Goal: Find specific page/section: Find specific page/section

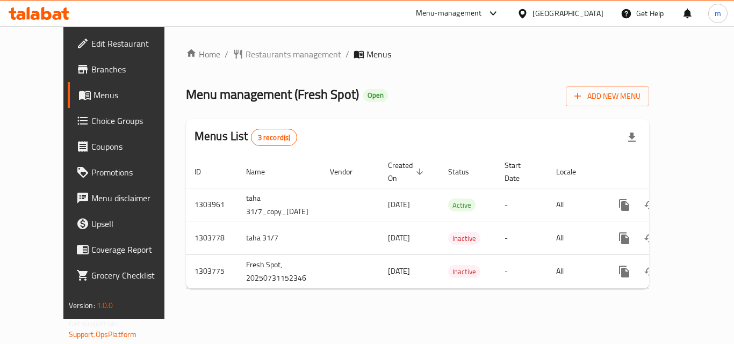
click at [586, 8] on div "Bahrain" at bounding box center [568, 14] width 71 height 12
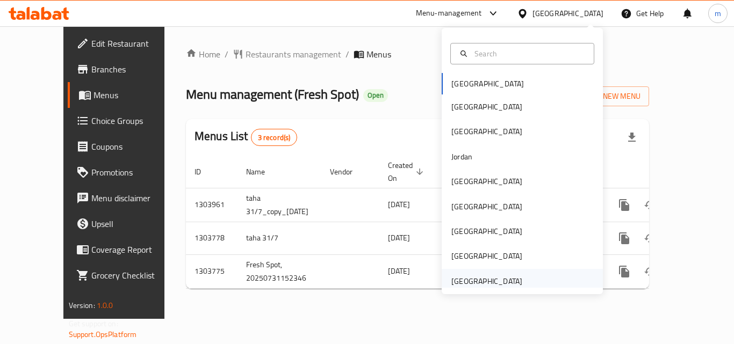
click at [470, 282] on div "[GEOGRAPHIC_DATA]" at bounding box center [486, 282] width 71 height 12
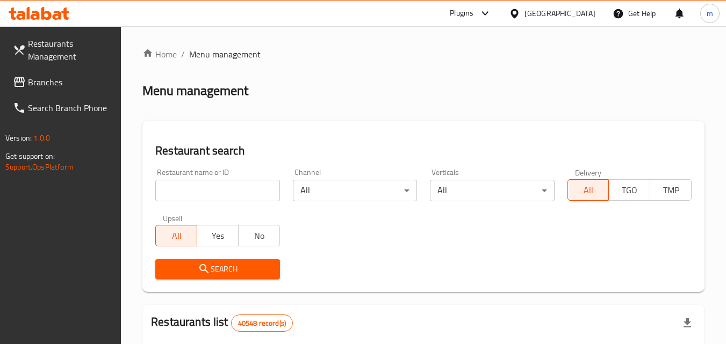
click at [49, 84] on span "Branches" at bounding box center [70, 82] width 85 height 13
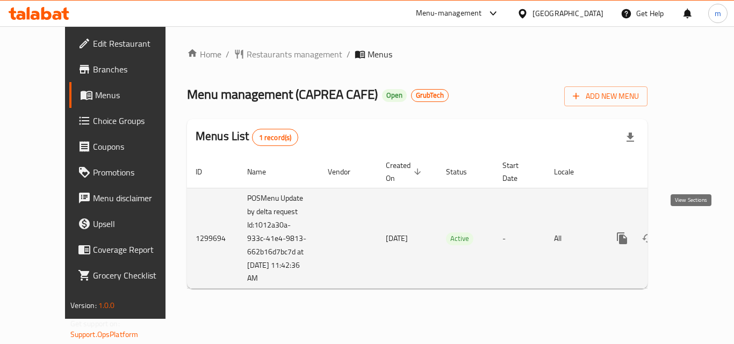
click at [695, 234] on icon "enhanced table" at bounding box center [700, 239] width 10 height 10
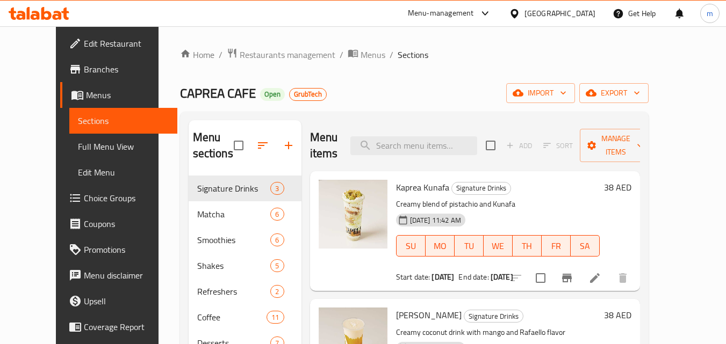
click at [86, 96] on span "Menus" at bounding box center [127, 95] width 83 height 13
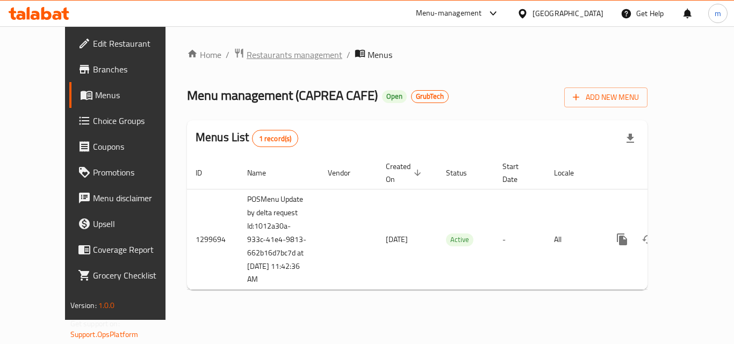
click at [247, 58] on span "Restaurants management" at bounding box center [295, 54] width 96 height 13
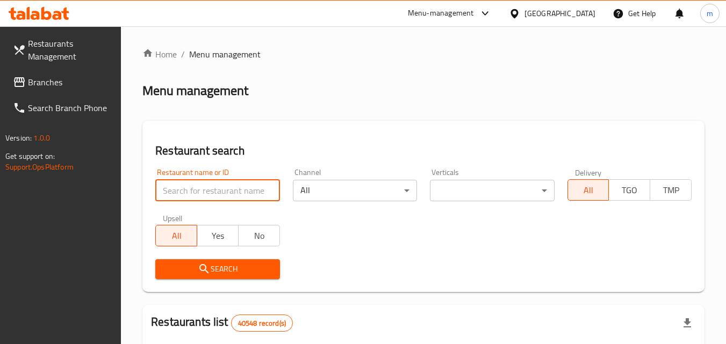
click at [218, 187] on input "search" at bounding box center [217, 190] width 124 height 21
paste input "701431"
type input "701431"
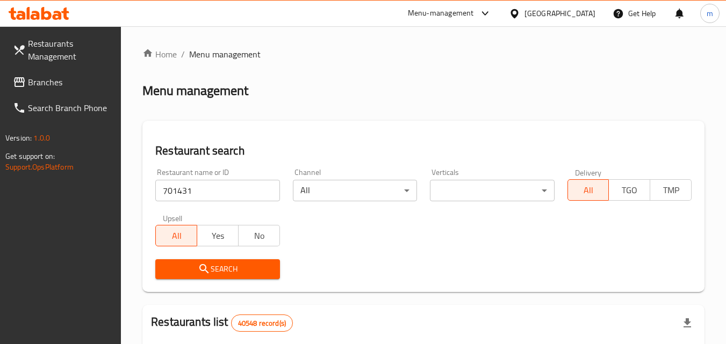
click at [193, 273] on span "Search" at bounding box center [217, 269] width 107 height 13
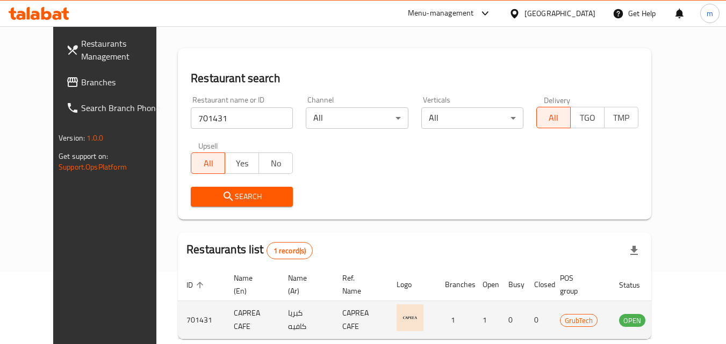
scroll to position [126, 0]
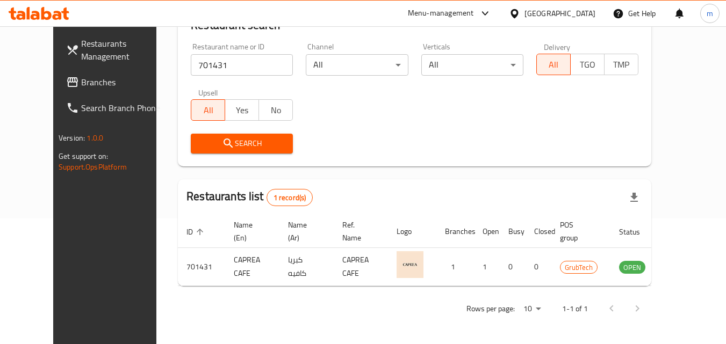
click at [340, 167] on div "Home / Menu management Menu management Restaurant search Restaurant name or ID …" at bounding box center [414, 122] width 473 height 401
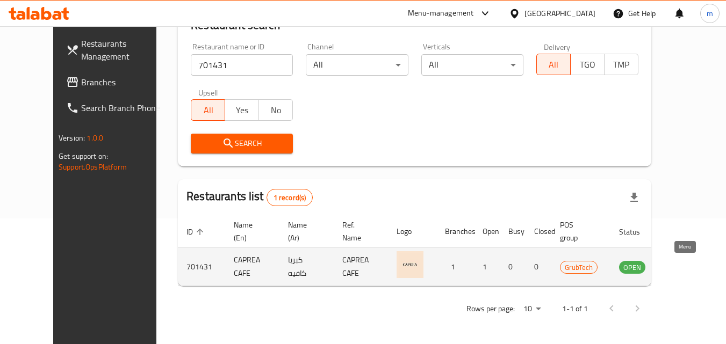
click at [691, 270] on link "enhanced table" at bounding box center [686, 267] width 20 height 13
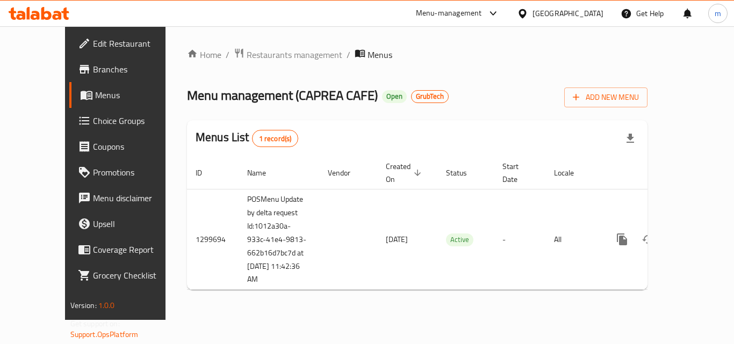
click at [41, 13] on icon at bounding box center [39, 13] width 61 height 13
click at [275, 53] on span "Restaurants management" at bounding box center [295, 54] width 96 height 13
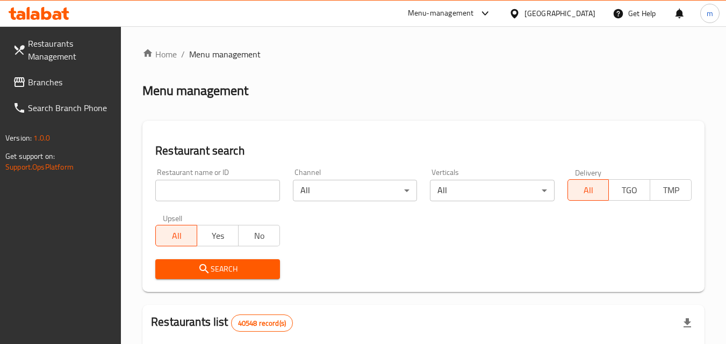
click at [185, 190] on input "search" at bounding box center [217, 190] width 124 height 21
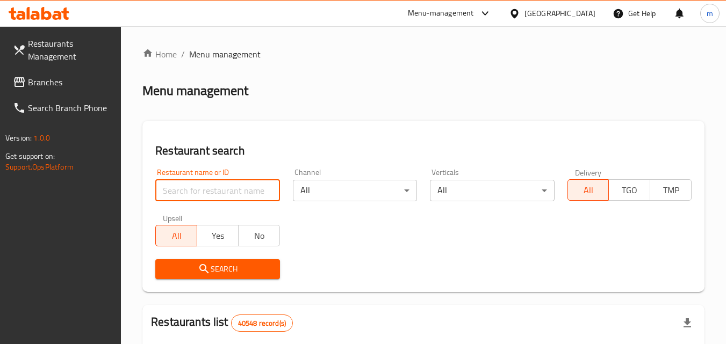
paste input "701431"
type input "701431"
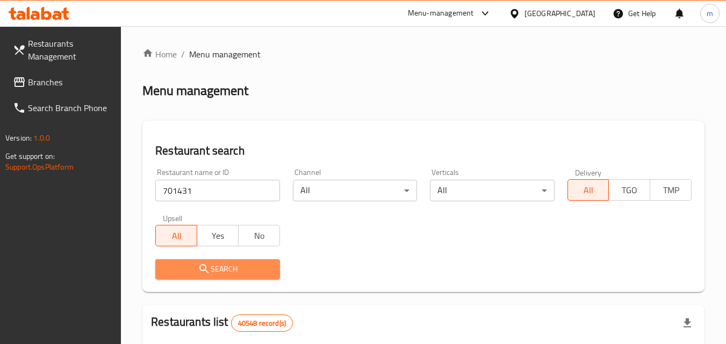
click at [201, 268] on icon "submit" at bounding box center [204, 269] width 13 height 13
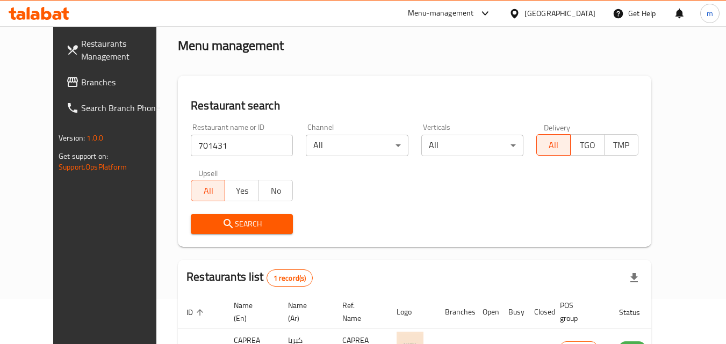
scroll to position [107, 0]
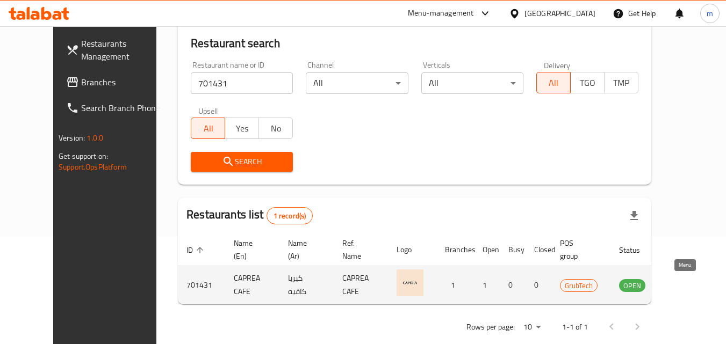
click at [684, 285] on icon "enhanced table" at bounding box center [682, 285] width 13 height 13
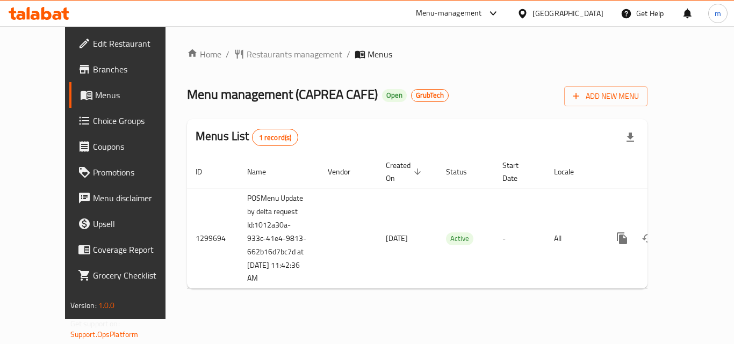
click at [548, 16] on div "[GEOGRAPHIC_DATA]" at bounding box center [568, 14] width 71 height 12
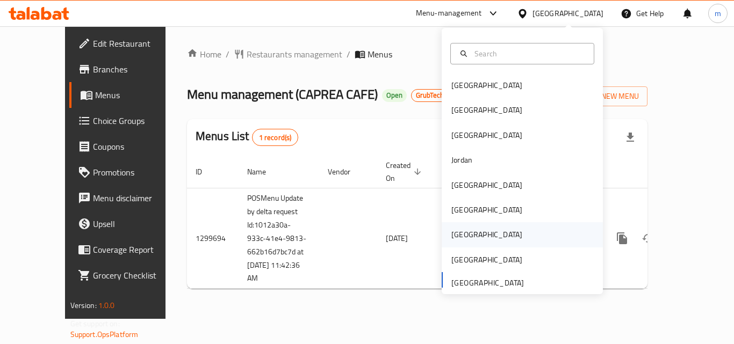
click at [453, 225] on div "[GEOGRAPHIC_DATA]" at bounding box center [487, 234] width 88 height 25
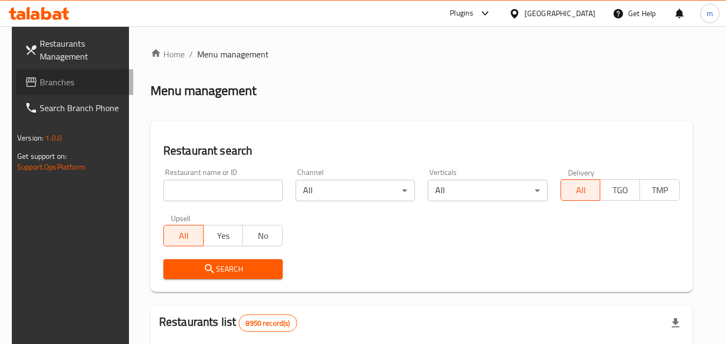
click at [51, 82] on span "Branches" at bounding box center [82, 82] width 85 height 13
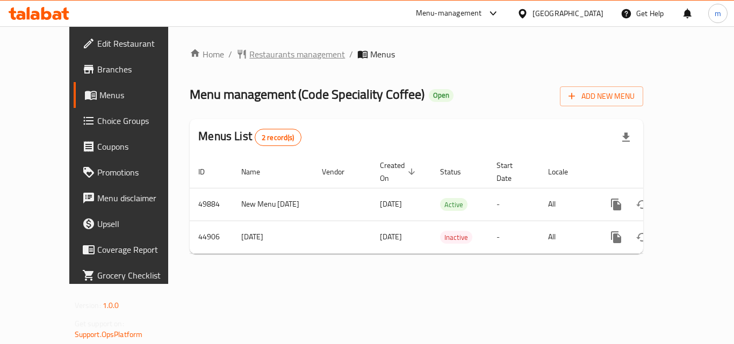
click at [249, 58] on span "Restaurants management" at bounding box center [297, 54] width 96 height 13
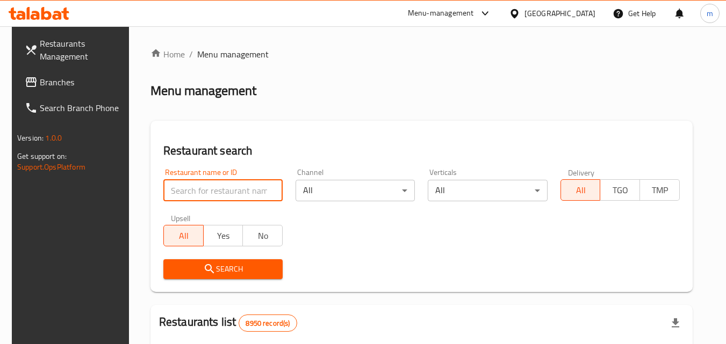
click at [209, 189] on input "search" at bounding box center [222, 190] width 119 height 21
paste input "23147"
type input "23147"
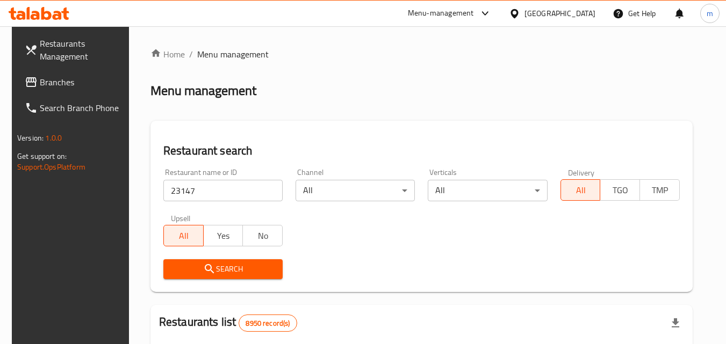
click at [177, 268] on span "Search" at bounding box center [223, 269] width 102 height 13
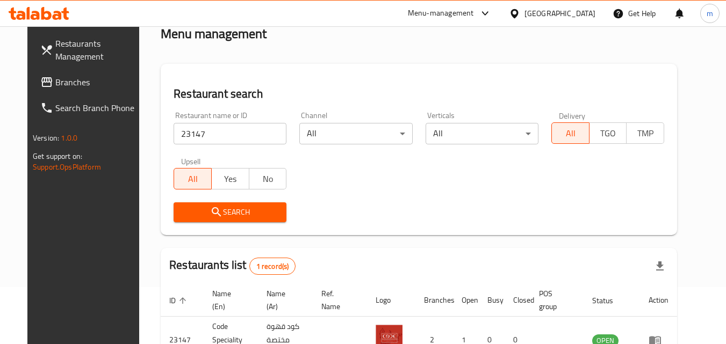
scroll to position [126, 0]
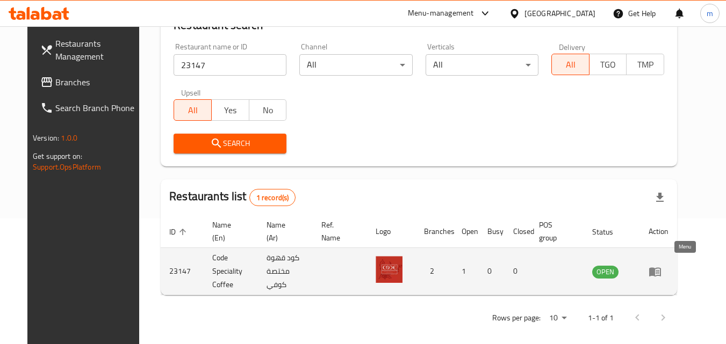
click at [661, 268] on icon "enhanced table" at bounding box center [655, 272] width 12 height 9
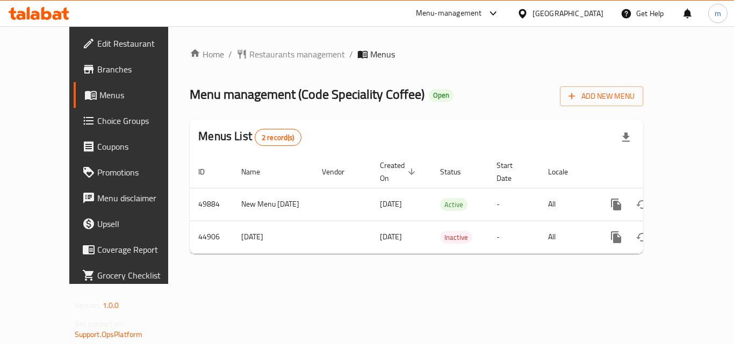
click at [592, 16] on div "[GEOGRAPHIC_DATA]" at bounding box center [568, 14] width 71 height 12
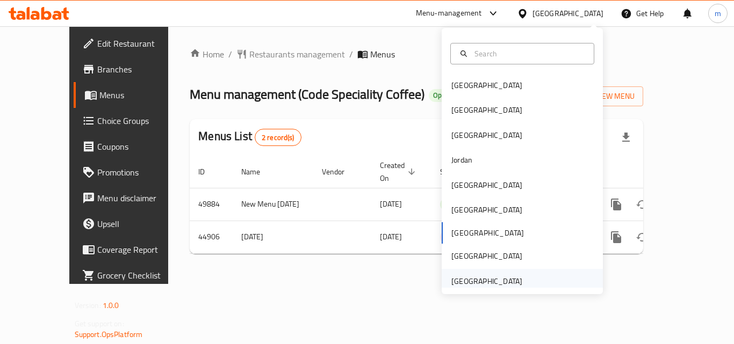
click at [464, 279] on div "[GEOGRAPHIC_DATA]" at bounding box center [486, 282] width 71 height 12
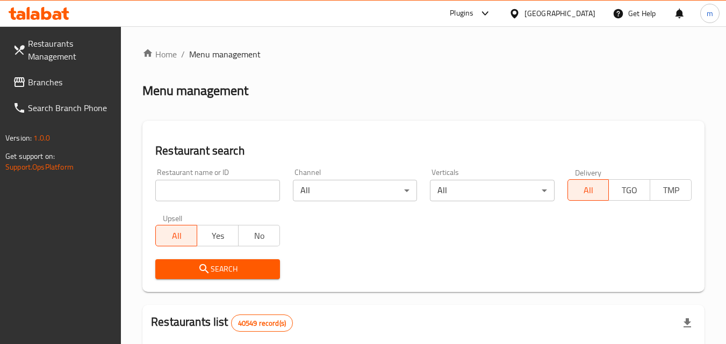
click at [34, 83] on span "Branches" at bounding box center [70, 82] width 85 height 13
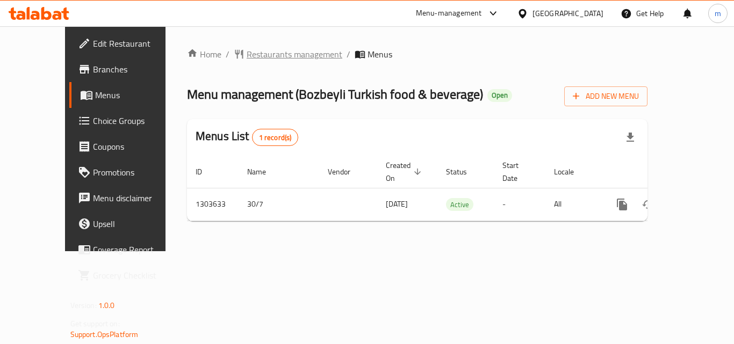
click at [254, 54] on span "Restaurants management" at bounding box center [295, 54] width 96 height 13
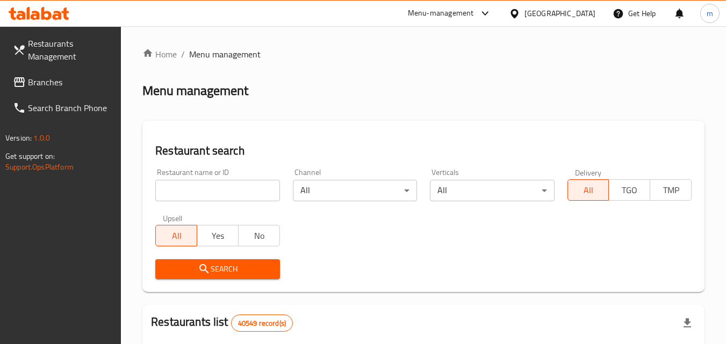
click at [195, 192] on input "search" at bounding box center [217, 190] width 124 height 21
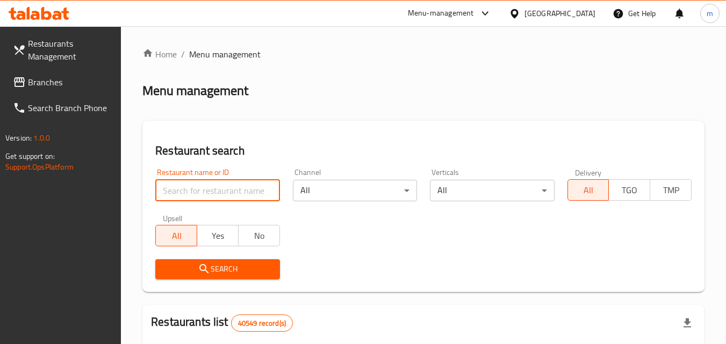
paste input "702914"
type input "702914"
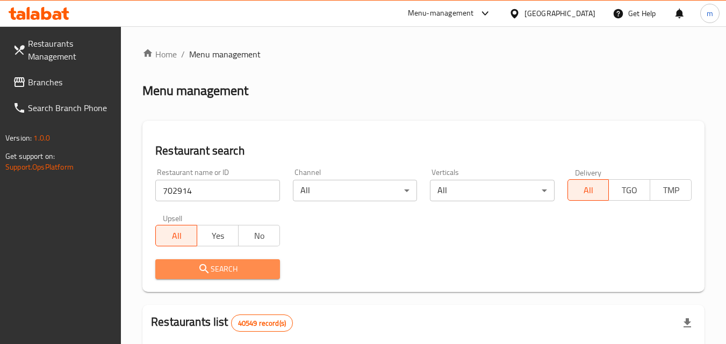
click at [190, 260] on button "Search" at bounding box center [217, 270] width 124 height 20
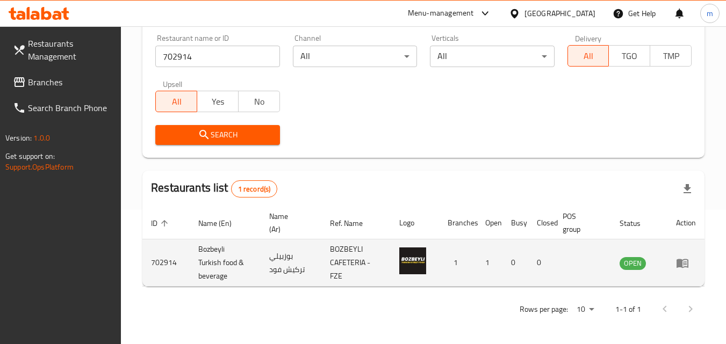
scroll to position [135, 0]
click at [680, 260] on icon "enhanced table" at bounding box center [683, 262] width 12 height 9
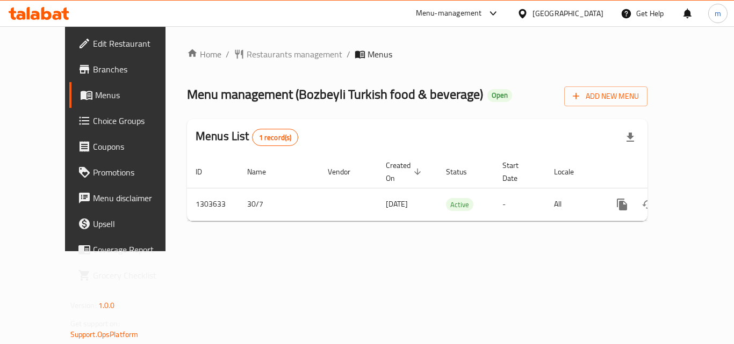
click at [40, 14] on icon at bounding box center [39, 13] width 61 height 13
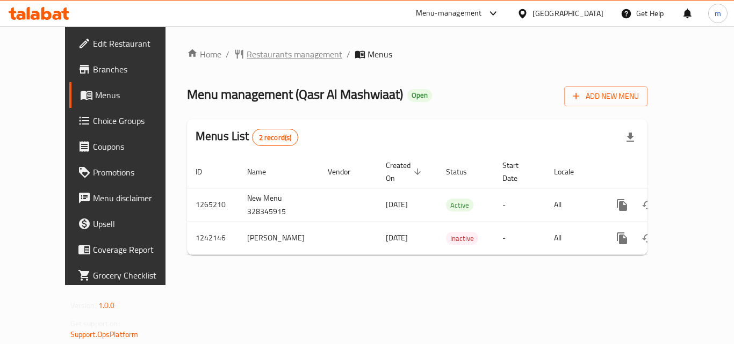
click at [247, 53] on span "Restaurants management" at bounding box center [295, 54] width 96 height 13
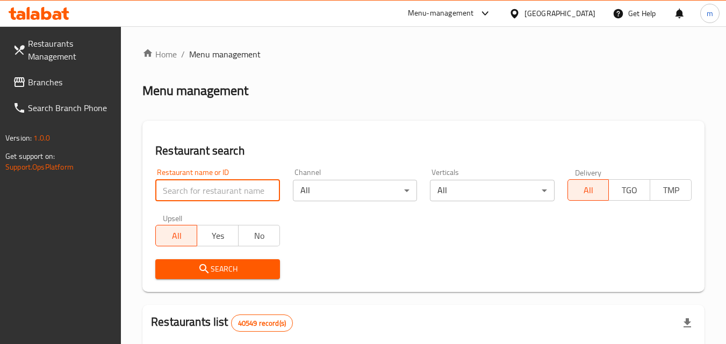
click at [258, 199] on input "search" at bounding box center [217, 190] width 124 height 21
paste input "681002"
type input "681002"
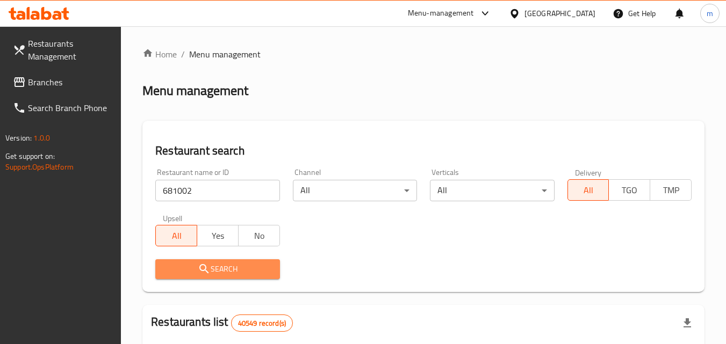
click at [202, 264] on icon "submit" at bounding box center [204, 269] width 13 height 13
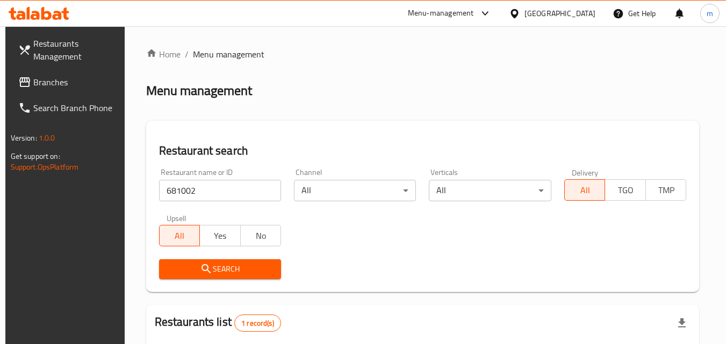
click at [225, 260] on button "Search" at bounding box center [220, 270] width 122 height 20
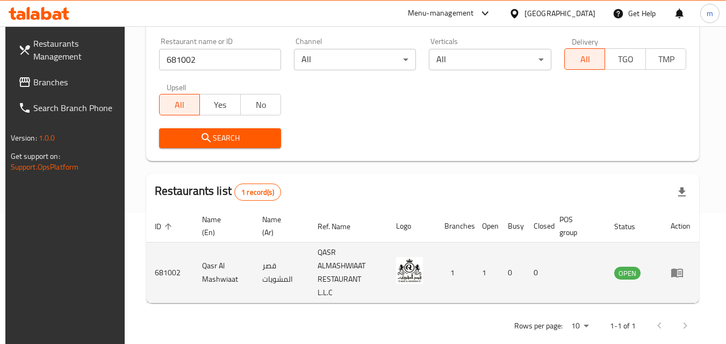
scroll to position [135, 0]
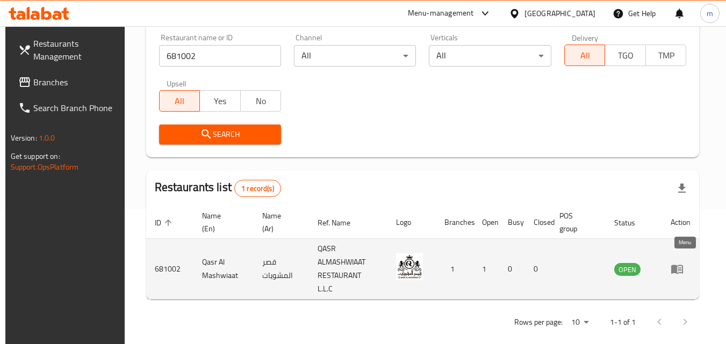
click at [679, 265] on icon "enhanced table" at bounding box center [677, 269] width 12 height 9
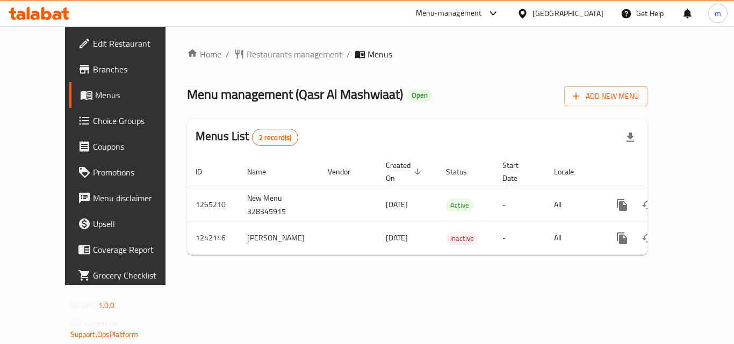
click at [24, 9] on icon at bounding box center [39, 13] width 61 height 13
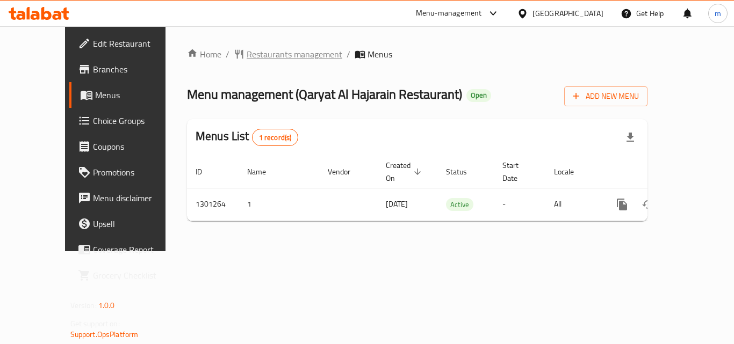
click at [271, 55] on span "Restaurants management" at bounding box center [295, 54] width 96 height 13
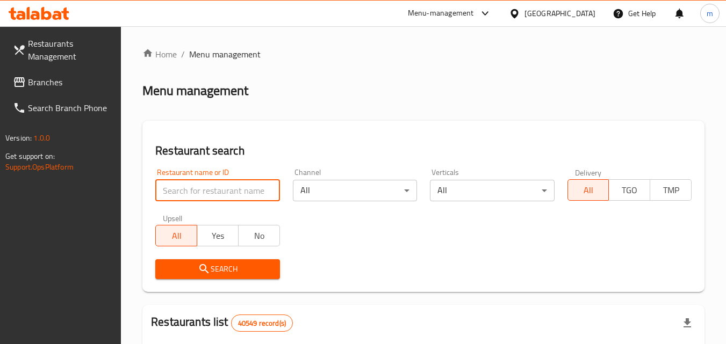
click at [190, 194] on input "search" at bounding box center [217, 190] width 124 height 21
paste input "701960"
type input "701960"
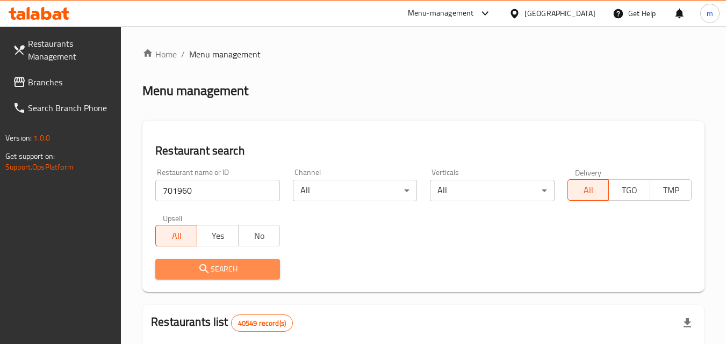
click at [218, 263] on span "Search" at bounding box center [217, 269] width 107 height 13
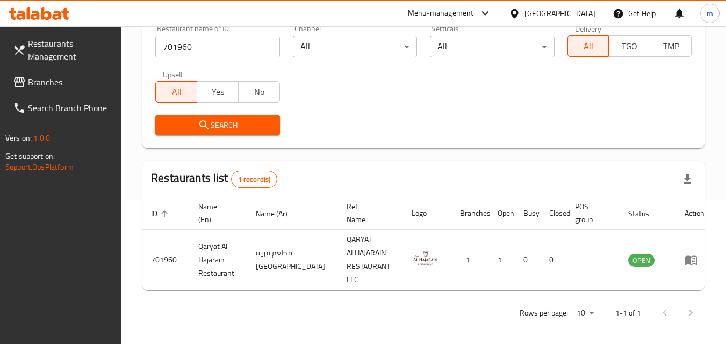
scroll to position [148, 0]
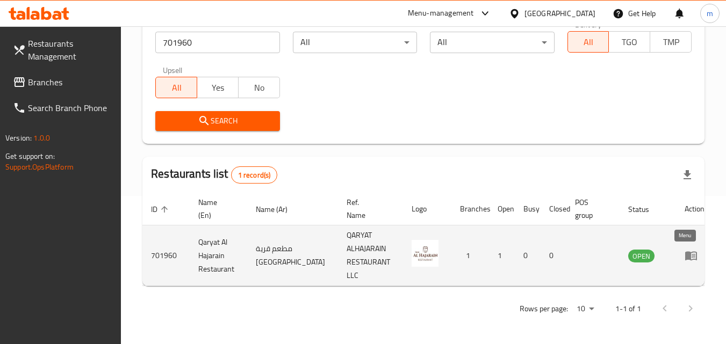
click at [685, 251] on icon "enhanced table" at bounding box center [691, 255] width 13 height 13
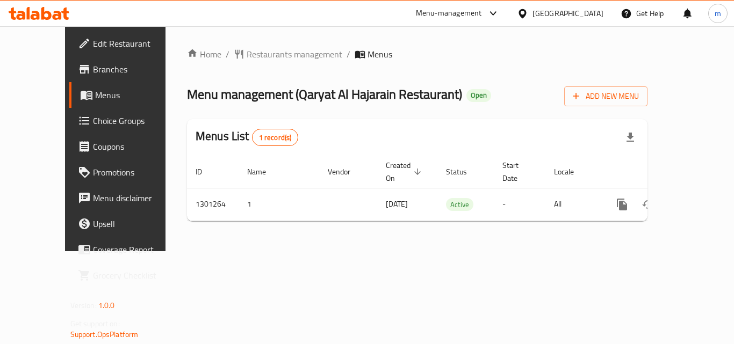
click at [60, 18] on icon at bounding box center [57, 15] width 9 height 9
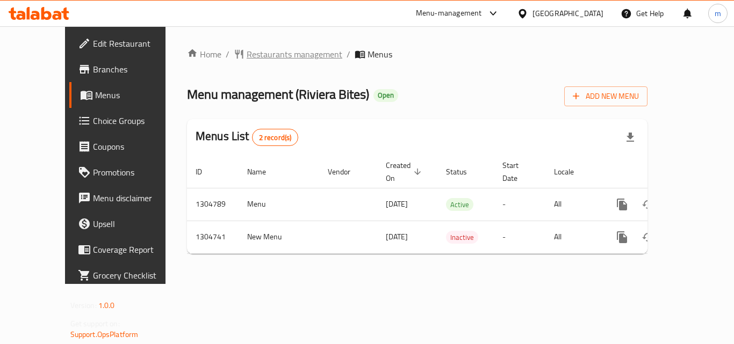
click at [257, 54] on span "Restaurants management" at bounding box center [295, 54] width 96 height 13
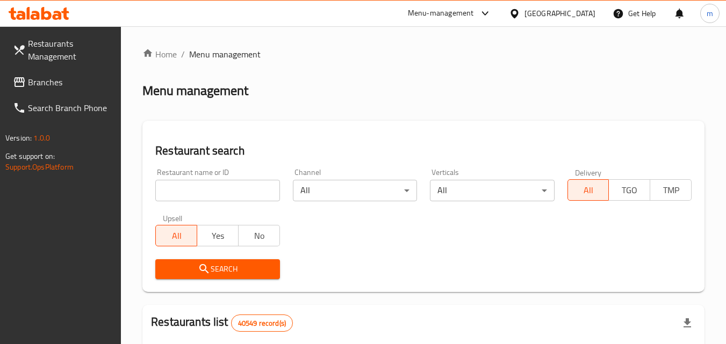
click at [218, 190] on input "search" at bounding box center [217, 190] width 124 height 21
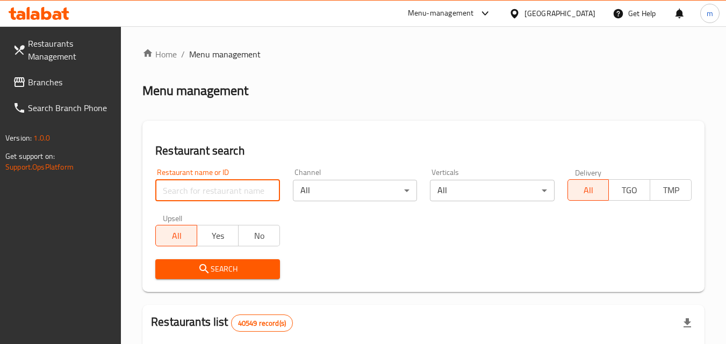
paste input "703322"
type input "703322"
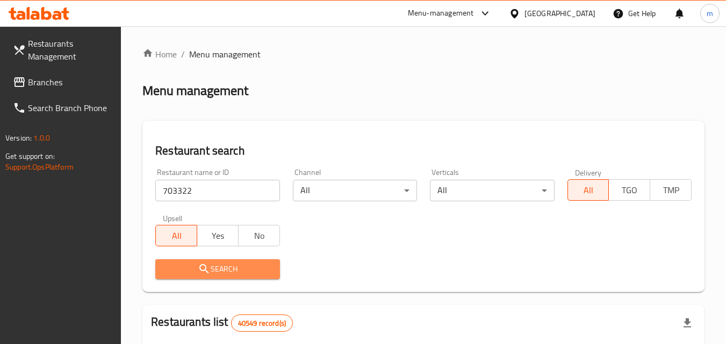
click at [211, 260] on button "Search" at bounding box center [217, 270] width 124 height 20
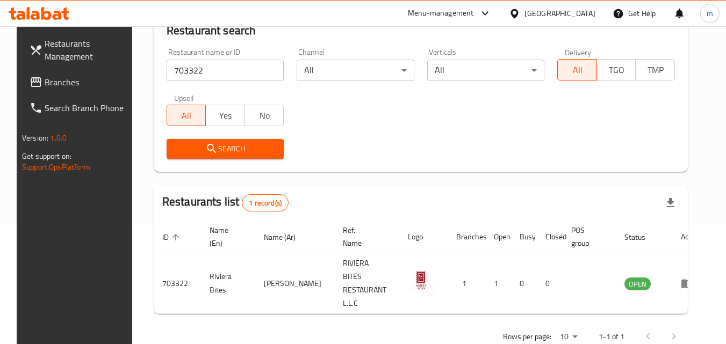
scroll to position [126, 0]
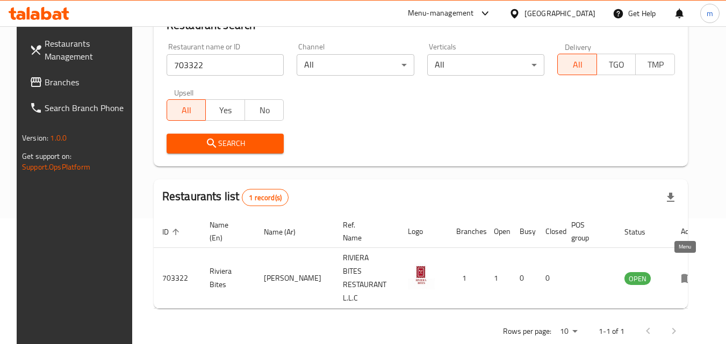
click at [688, 272] on link "enhanced table" at bounding box center [691, 278] width 20 height 13
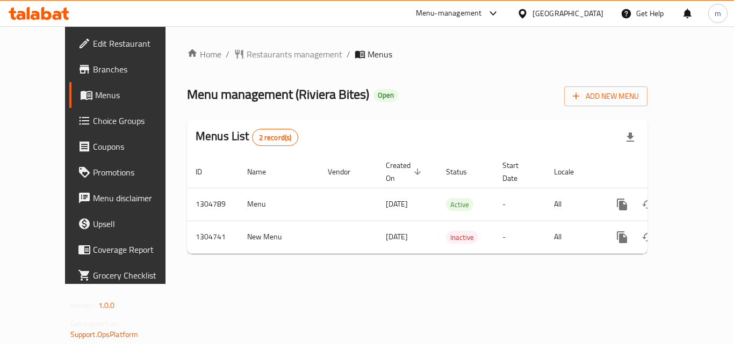
click at [39, 17] on icon at bounding box center [35, 15] width 9 height 9
click at [257, 57] on span "Restaurants management" at bounding box center [295, 54] width 96 height 13
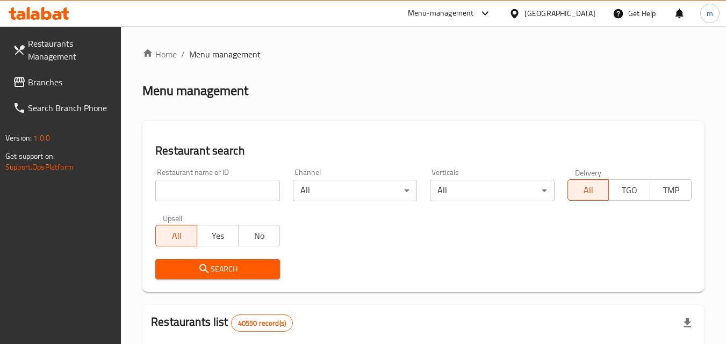
click at [175, 188] on input "search" at bounding box center [217, 190] width 124 height 21
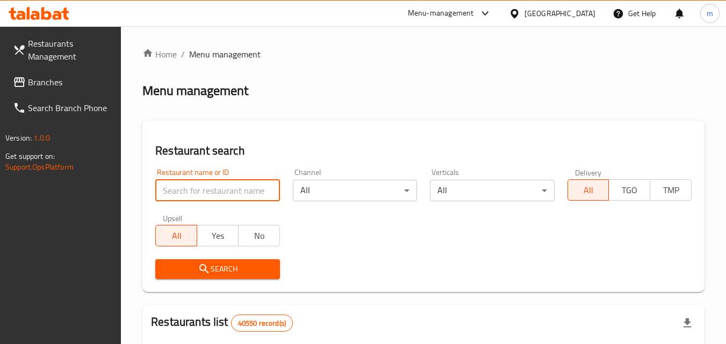
paste input "696809"
type input "696809"
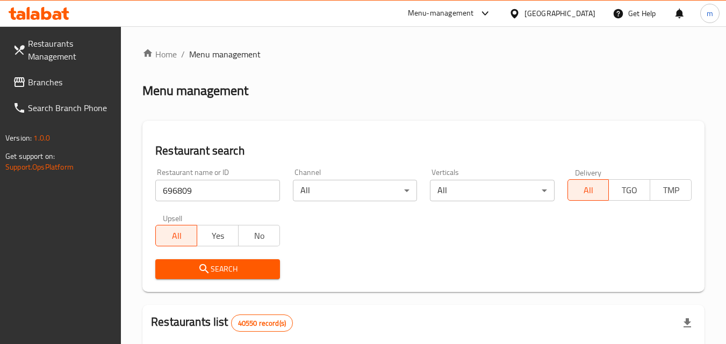
click at [203, 263] on span "Search" at bounding box center [217, 269] width 107 height 13
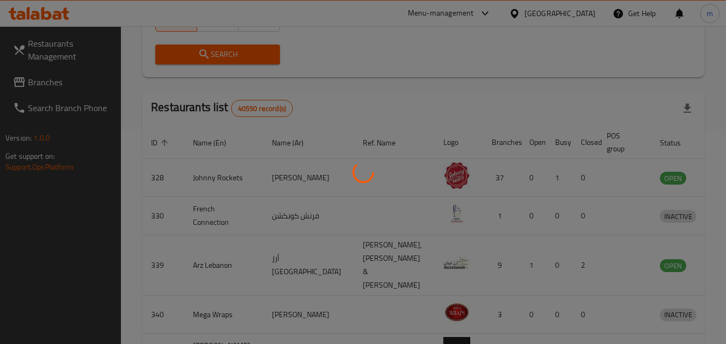
scroll to position [126, 0]
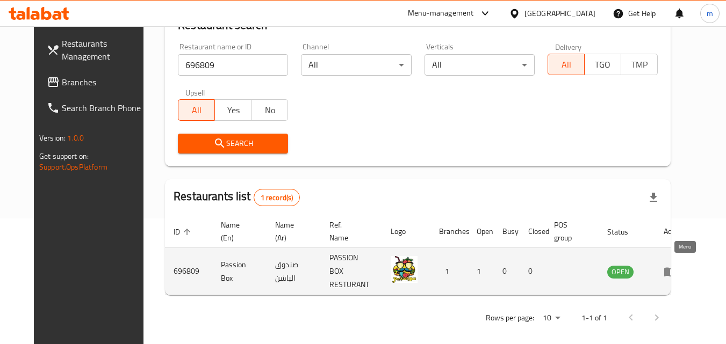
click at [677, 265] on icon "enhanced table" at bounding box center [670, 271] width 13 height 13
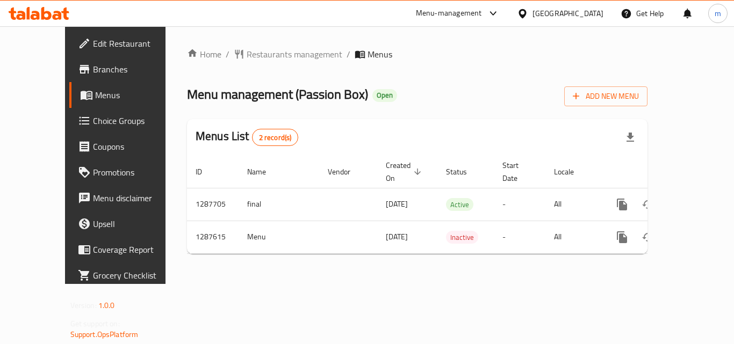
click at [561, 14] on div "[GEOGRAPHIC_DATA]" at bounding box center [568, 14] width 71 height 12
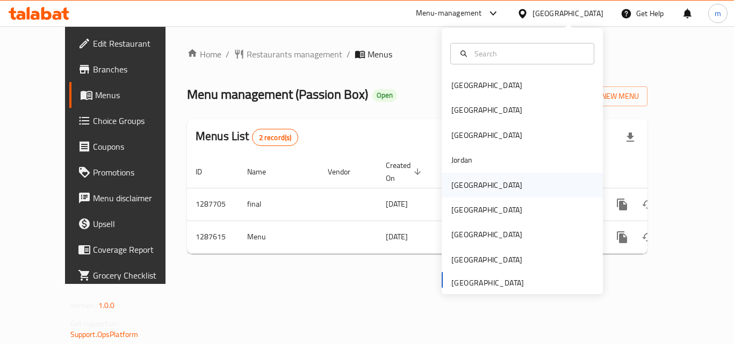
click at [458, 183] on div "[GEOGRAPHIC_DATA]" at bounding box center [486, 185] width 71 height 12
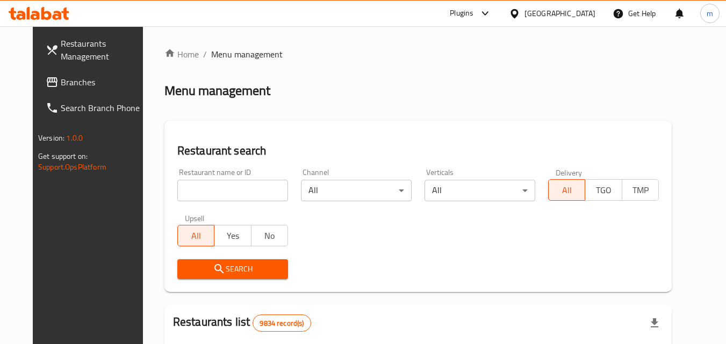
click at [66, 82] on span "Branches" at bounding box center [103, 82] width 85 height 13
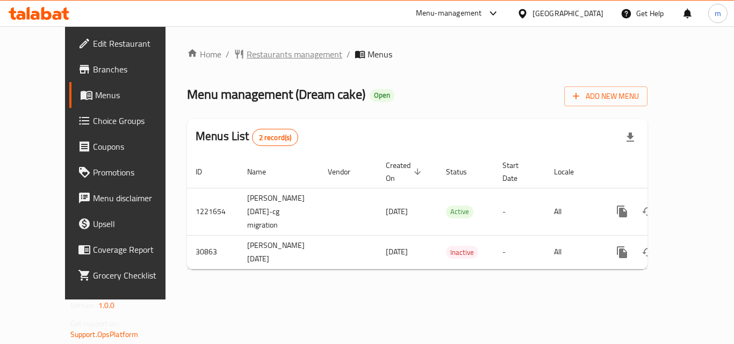
click at [247, 61] on span "Restaurants management" at bounding box center [295, 54] width 96 height 13
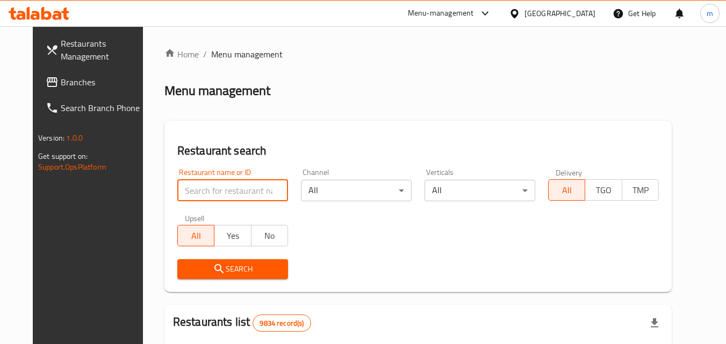
click at [206, 189] on input "search" at bounding box center [232, 190] width 111 height 21
paste input "15835"
type input "15835"
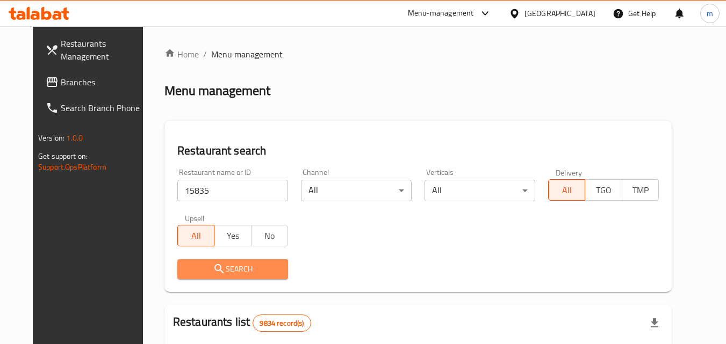
click at [211, 265] on span "Search" at bounding box center [233, 269] width 94 height 13
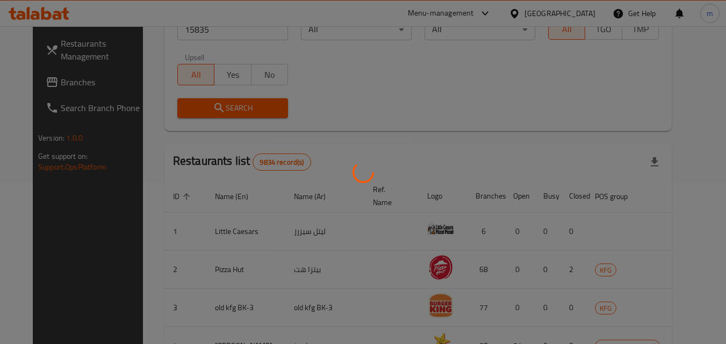
scroll to position [126, 0]
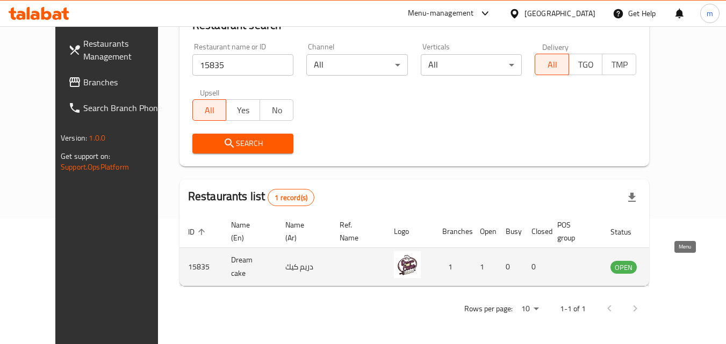
click at [678, 269] on icon "enhanced table" at bounding box center [673, 267] width 12 height 9
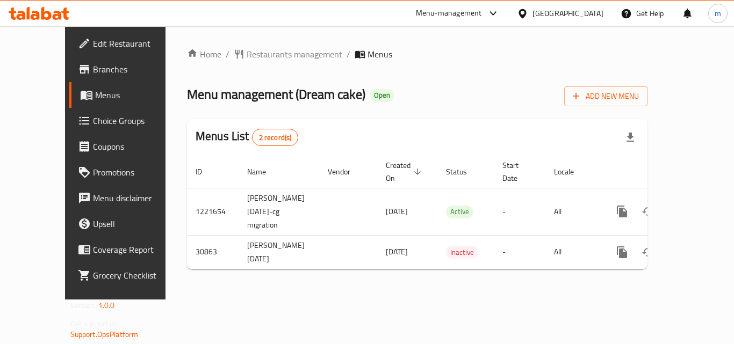
click at [533, 16] on div at bounding box center [525, 14] width 16 height 12
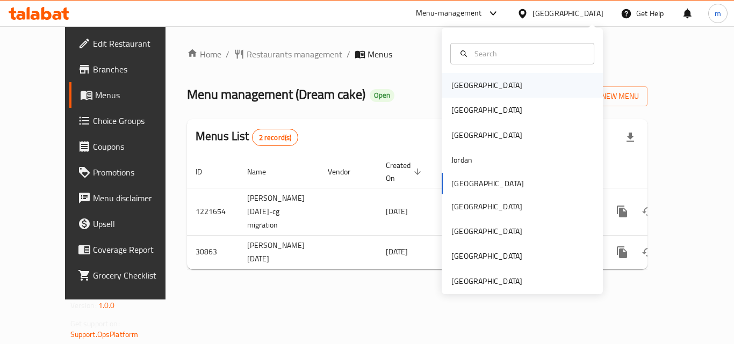
click at [462, 89] on div "Bahrain" at bounding box center [486, 86] width 71 height 12
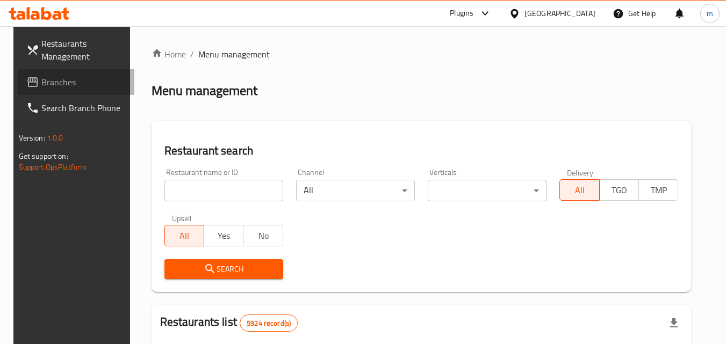
click at [46, 83] on span "Branches" at bounding box center [83, 82] width 85 height 13
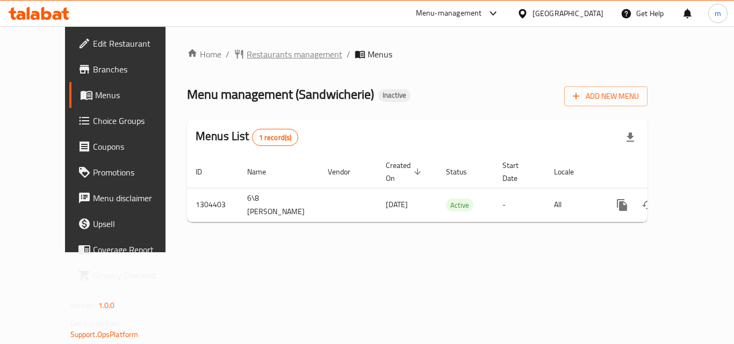
click at [263, 48] on span "Restaurants management" at bounding box center [295, 54] width 96 height 13
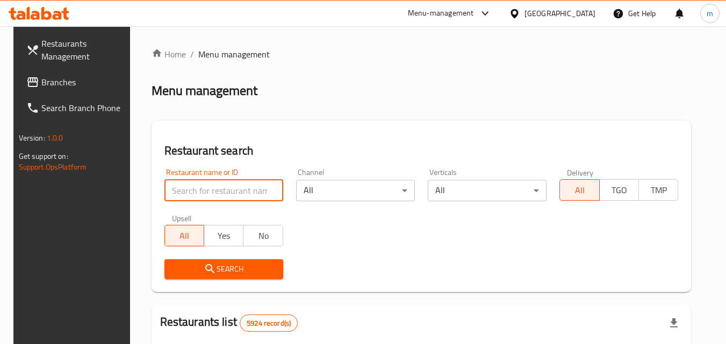
click at [232, 183] on input "search" at bounding box center [223, 190] width 119 height 21
paste input "703217"
type input "703217"
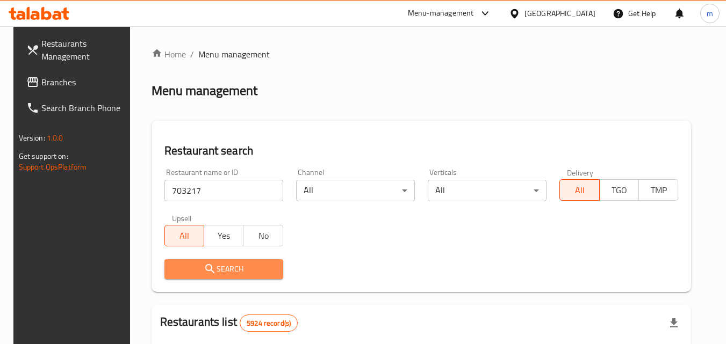
click at [227, 261] on button "Search" at bounding box center [223, 270] width 119 height 20
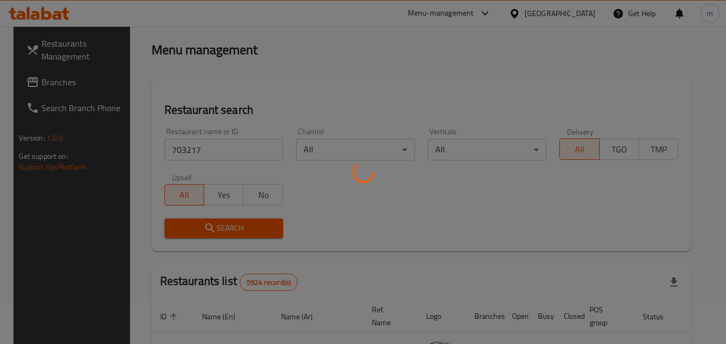
scroll to position [126, 0]
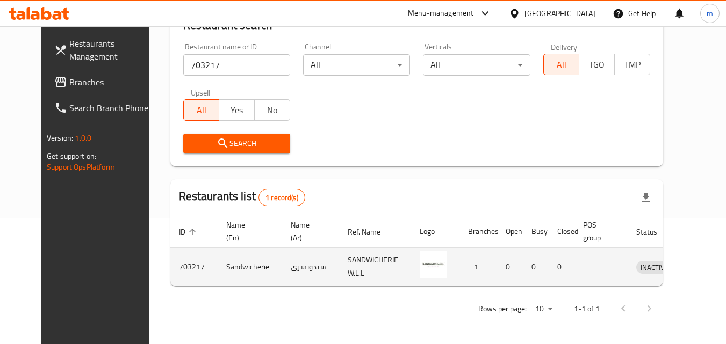
click at [694, 267] on icon "enhanced table" at bounding box center [700, 267] width 13 height 13
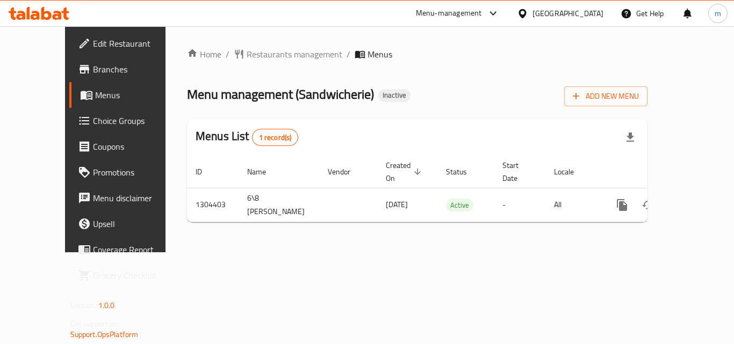
click at [526, 15] on icon at bounding box center [523, 13] width 8 height 9
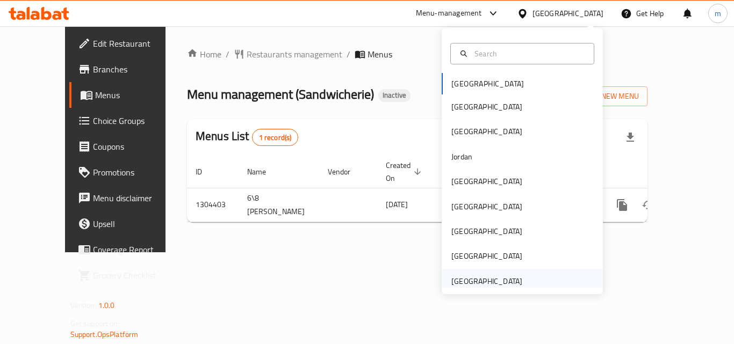
click at [465, 276] on div "[GEOGRAPHIC_DATA]" at bounding box center [486, 282] width 71 height 12
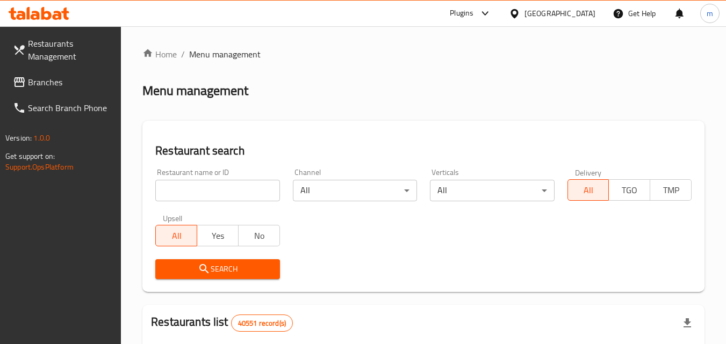
click at [241, 195] on input "search" at bounding box center [217, 190] width 124 height 21
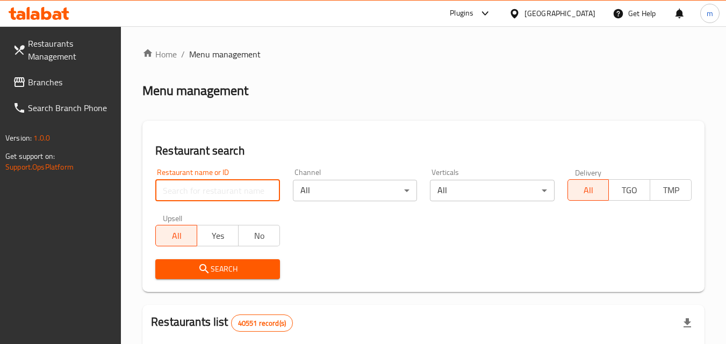
paste input "772789"
type input "772789"
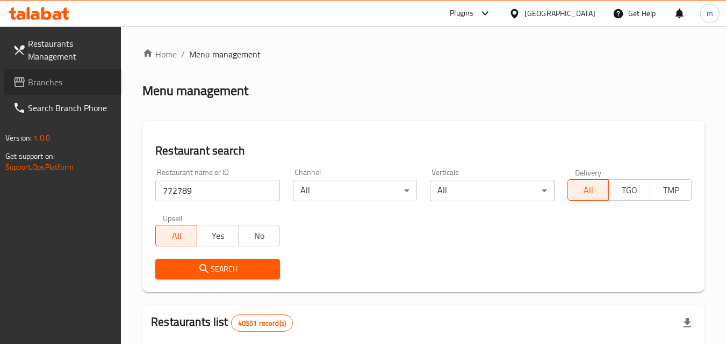
click at [47, 83] on span "Branches" at bounding box center [70, 82] width 85 height 13
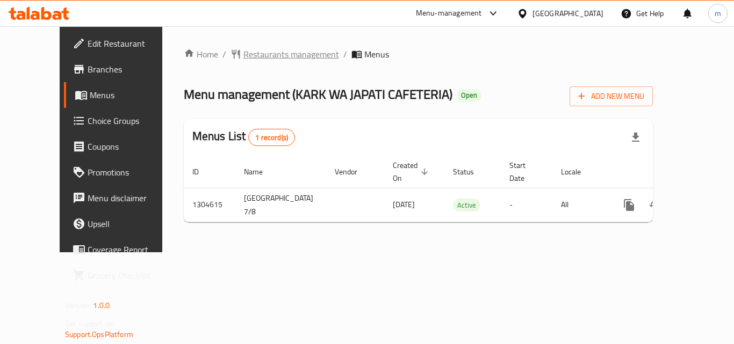
click at [257, 53] on span "Restaurants management" at bounding box center [291, 54] width 96 height 13
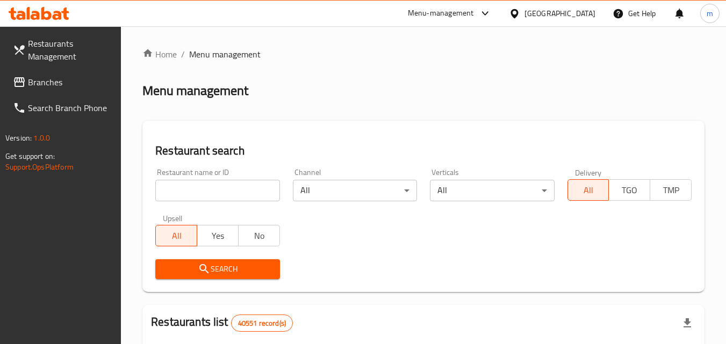
click at [224, 196] on input "search" at bounding box center [217, 190] width 124 height 21
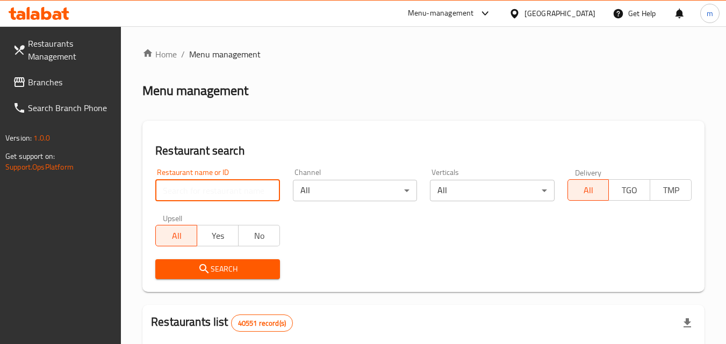
paste input "703040"
type input "703040"
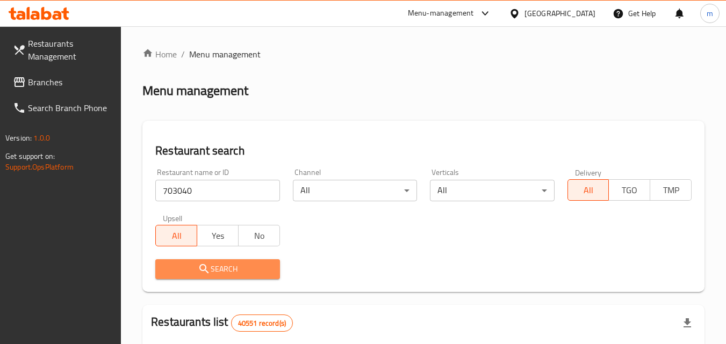
click at [202, 263] on span "Search" at bounding box center [217, 269] width 107 height 13
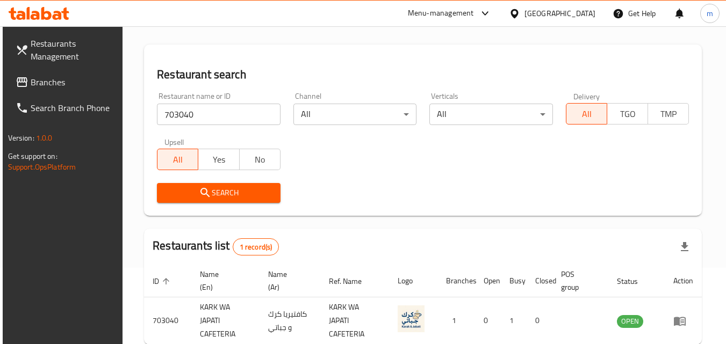
scroll to position [135, 0]
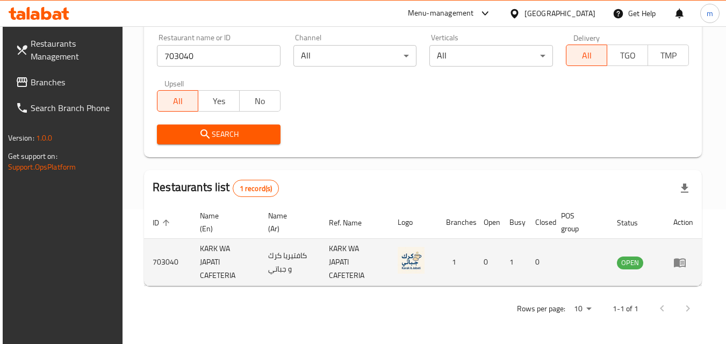
click at [684, 263] on icon "enhanced table" at bounding box center [682, 263] width 4 height 4
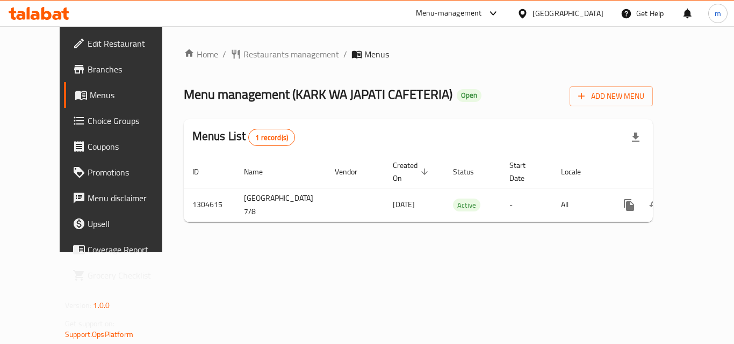
click at [67, 13] on icon at bounding box center [65, 14] width 8 height 12
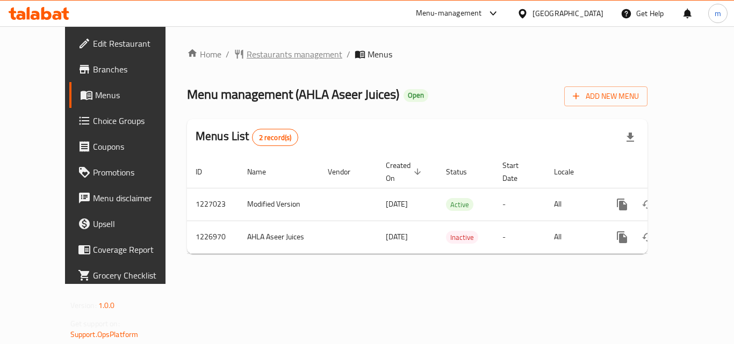
click at [262, 54] on span "Restaurants management" at bounding box center [295, 54] width 96 height 13
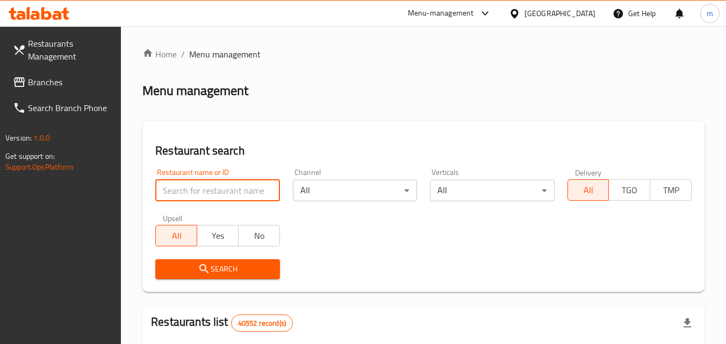
click at [195, 185] on input "search" at bounding box center [217, 190] width 124 height 21
paste input "675530"
type input "675530"
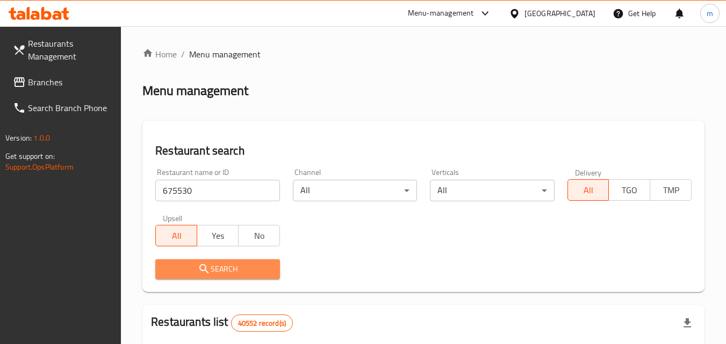
click at [199, 265] on icon "submit" at bounding box center [204, 269] width 13 height 13
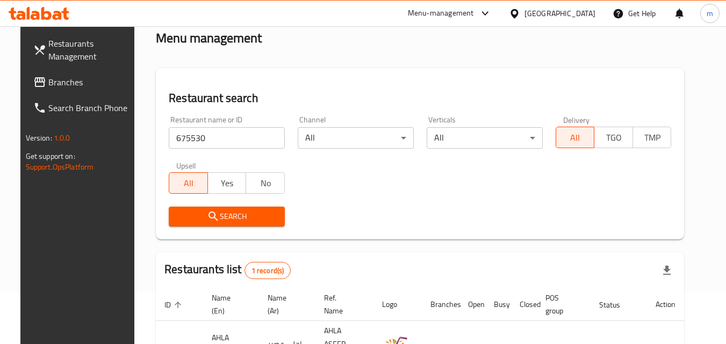
scroll to position [126, 0]
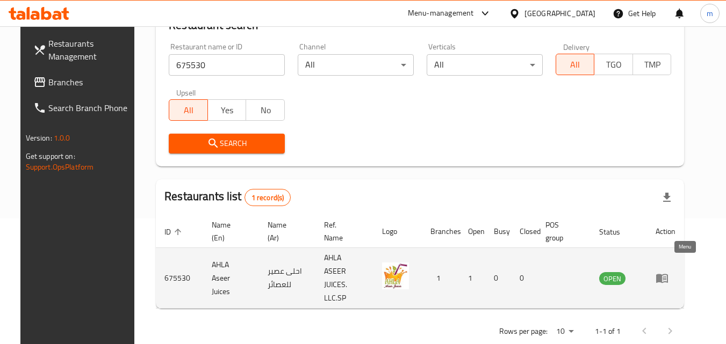
click at [669, 272] on icon "enhanced table" at bounding box center [662, 278] width 13 height 13
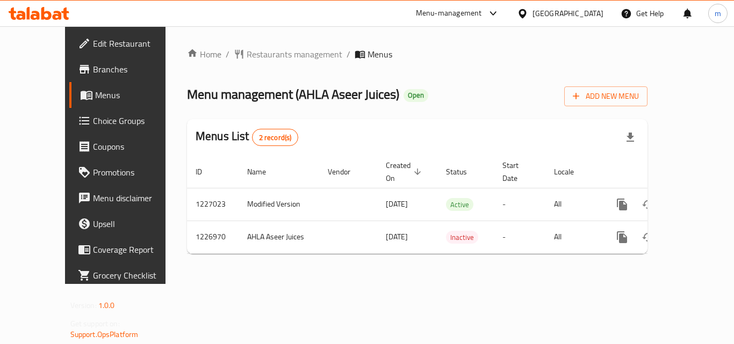
click at [548, 9] on div "[GEOGRAPHIC_DATA]" at bounding box center [568, 14] width 71 height 12
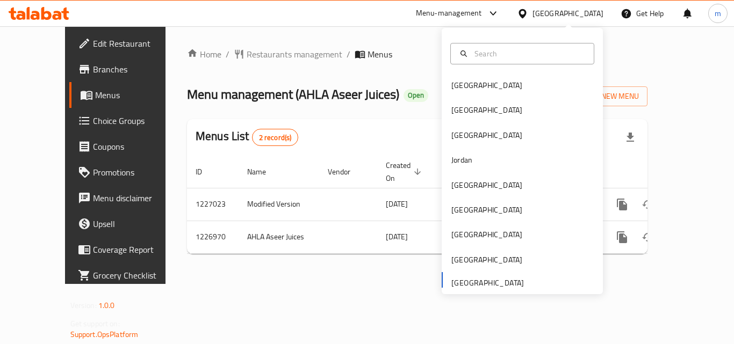
click at [418, 42] on div "Home / Restaurants management / Menus Menu management ( AHLA Aseer Juices ) Ope…" at bounding box center [418, 155] width 504 height 258
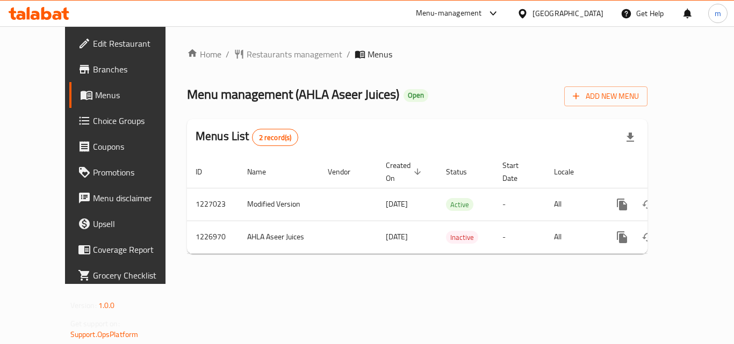
click at [45, 16] on icon at bounding box center [39, 13] width 61 height 13
click at [247, 53] on span "Restaurants management" at bounding box center [295, 54] width 96 height 13
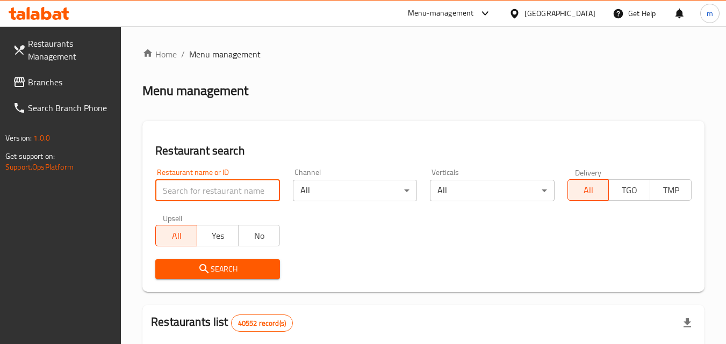
click at [247, 189] on input "search" at bounding box center [217, 190] width 124 height 21
paste input "703322"
type input "703322"
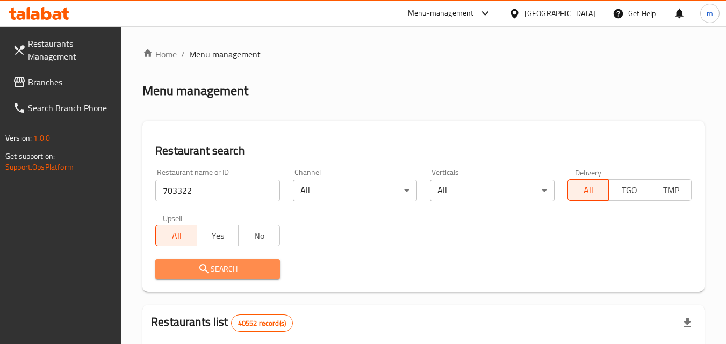
click at [170, 262] on button "Search" at bounding box center [217, 270] width 124 height 20
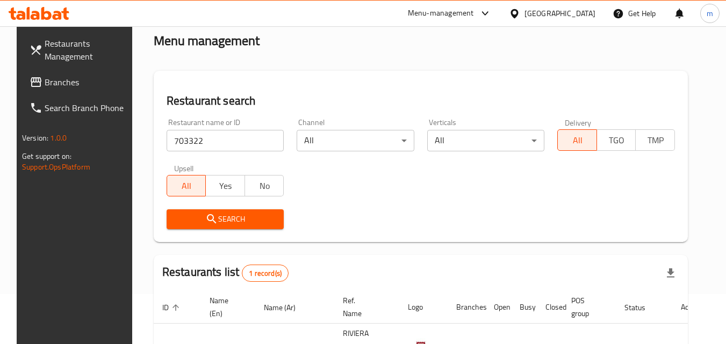
scroll to position [126, 0]
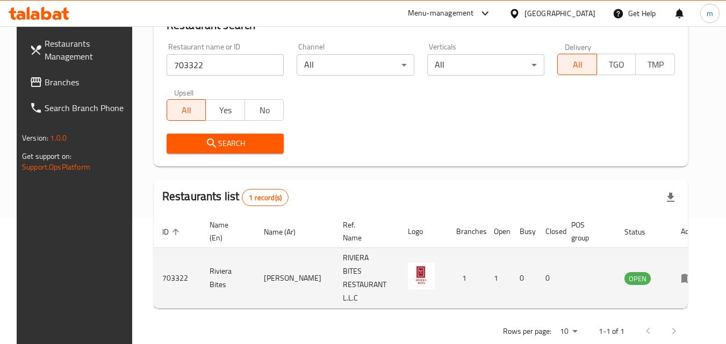
click at [684, 272] on icon "enhanced table" at bounding box center [687, 278] width 13 height 13
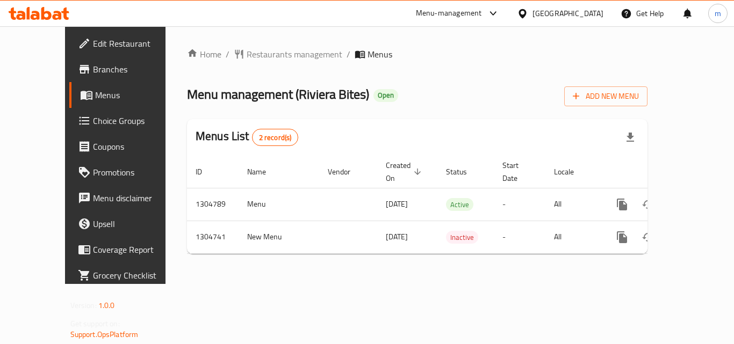
click at [48, 8] on icon at bounding box center [39, 13] width 61 height 13
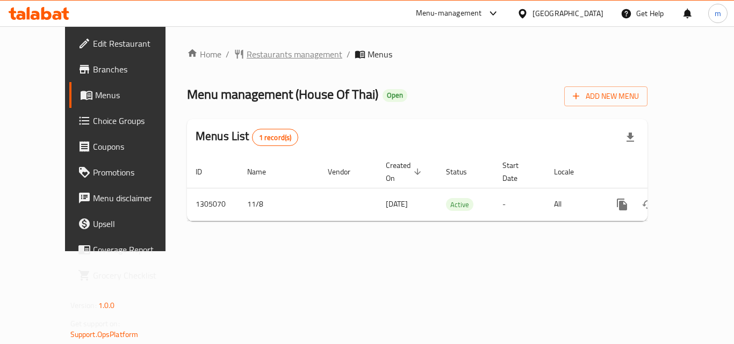
click at [288, 52] on span "Restaurants management" at bounding box center [295, 54] width 96 height 13
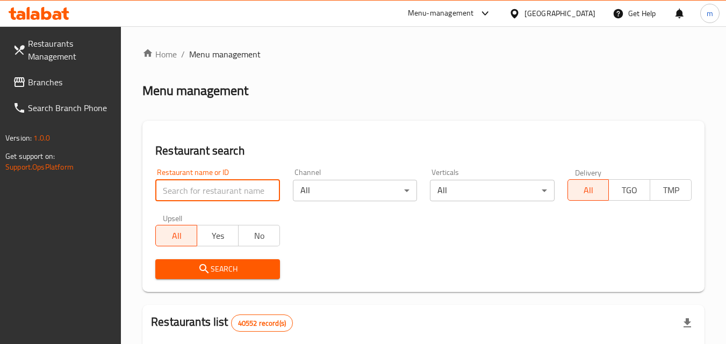
click at [219, 187] on input "search" at bounding box center [217, 190] width 124 height 21
paste input "703527"
type input "703527"
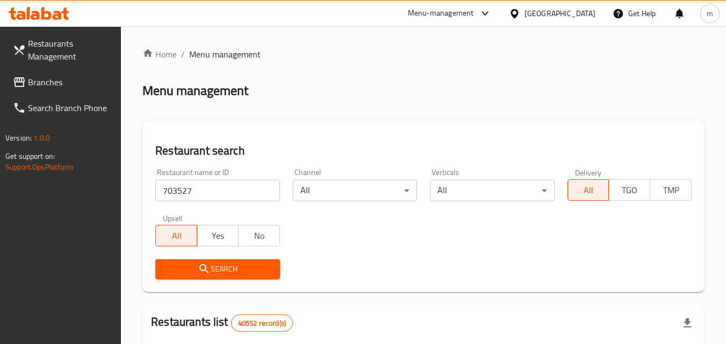
click at [205, 264] on icon "submit" at bounding box center [204, 269] width 13 height 13
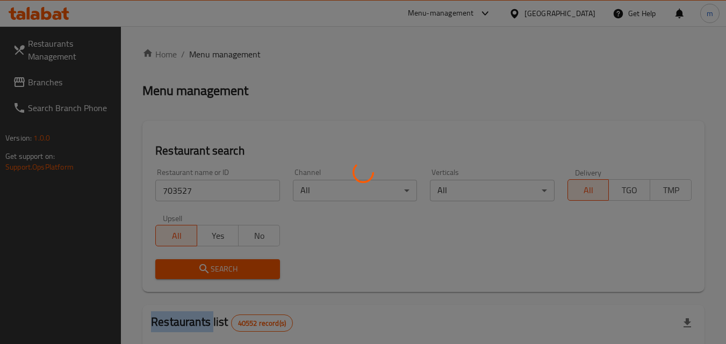
click at [205, 264] on div at bounding box center [363, 172] width 726 height 344
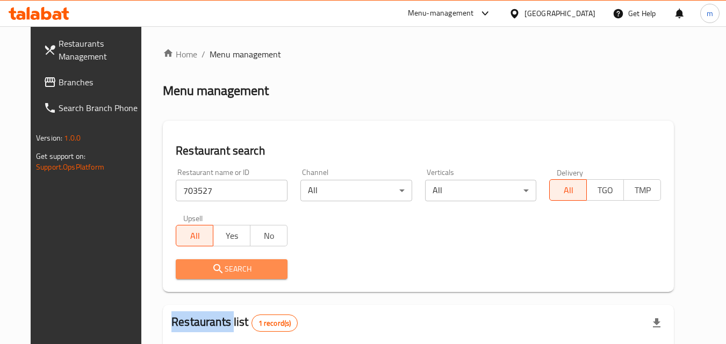
click at [212, 264] on icon "submit" at bounding box center [218, 269] width 13 height 13
click at [58, 9] on icon at bounding box center [39, 13] width 61 height 13
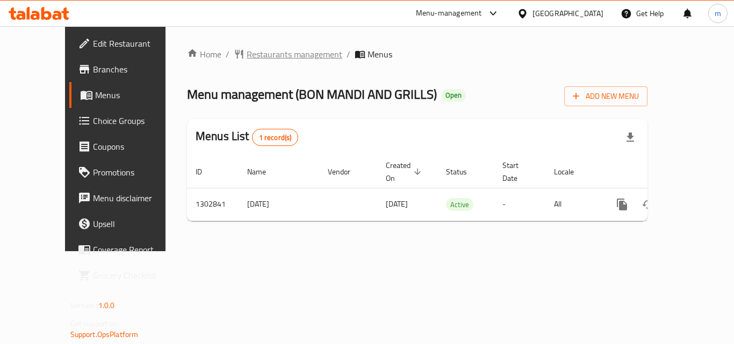
click at [276, 55] on span "Restaurants management" at bounding box center [295, 54] width 96 height 13
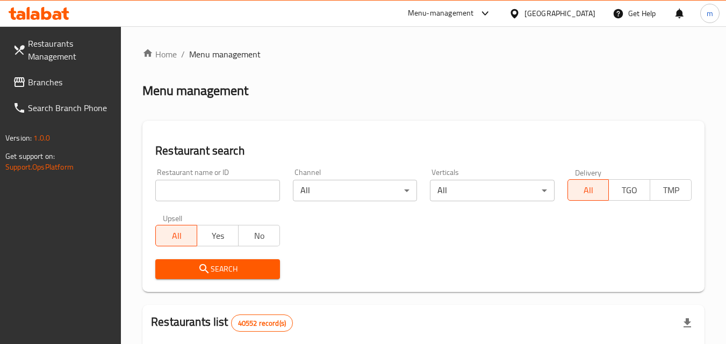
click at [223, 186] on input "search" at bounding box center [217, 190] width 124 height 21
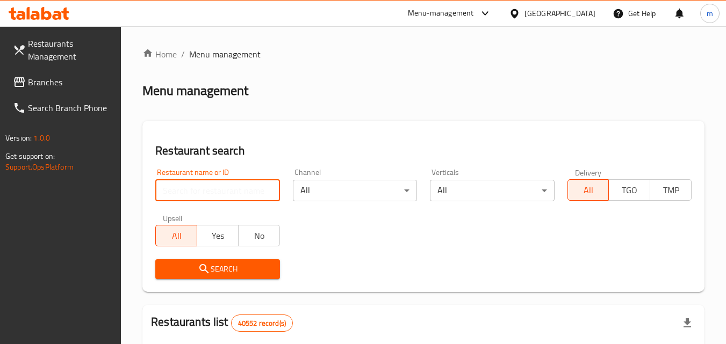
paste input "701725"
type input "701725"
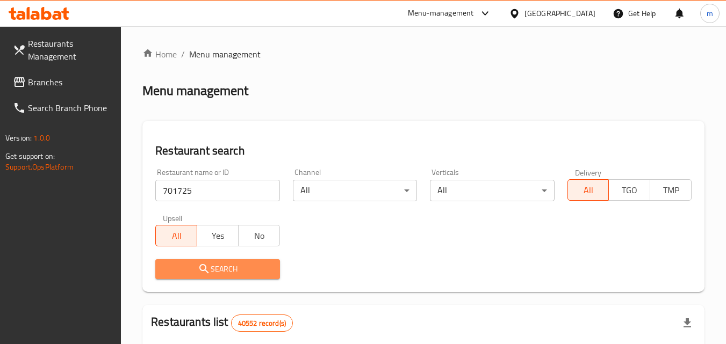
click at [209, 270] on icon "submit" at bounding box center [204, 269] width 13 height 13
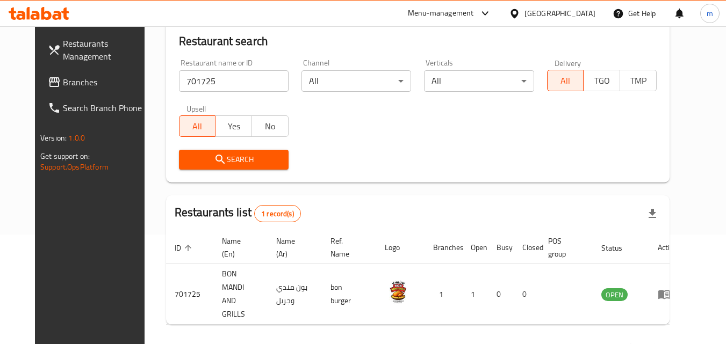
scroll to position [126, 0]
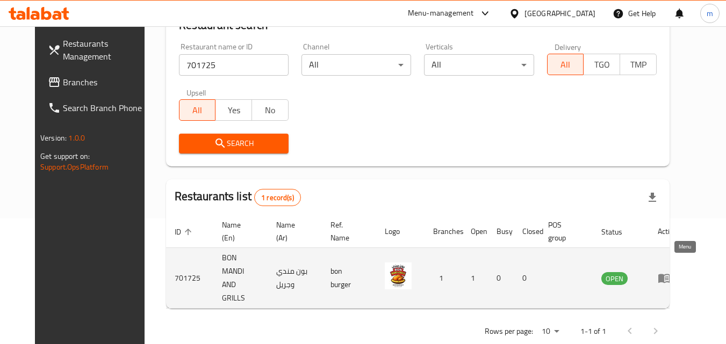
click at [671, 272] on icon "enhanced table" at bounding box center [664, 278] width 13 height 13
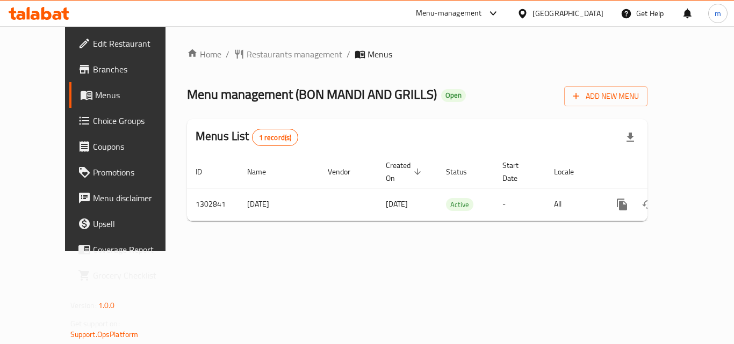
click at [31, 8] on icon at bounding box center [39, 13] width 61 height 13
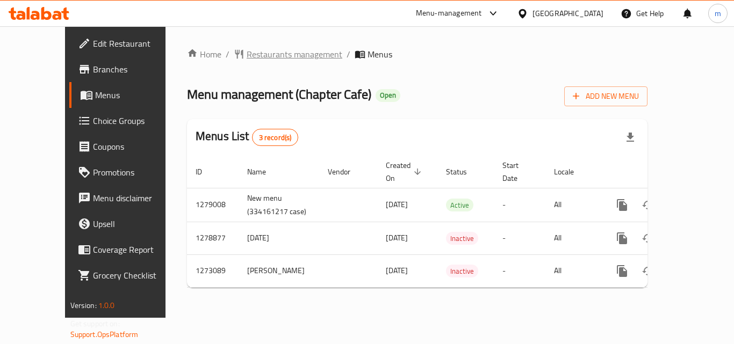
click at [256, 55] on span "Restaurants management" at bounding box center [295, 54] width 96 height 13
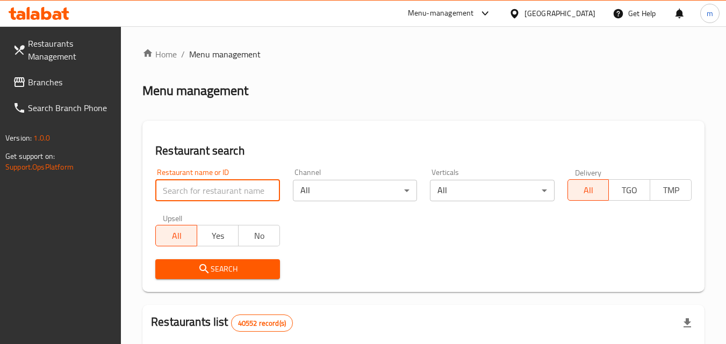
click at [249, 195] on input "search" at bounding box center [217, 190] width 124 height 21
paste input "690589"
type input "690589"
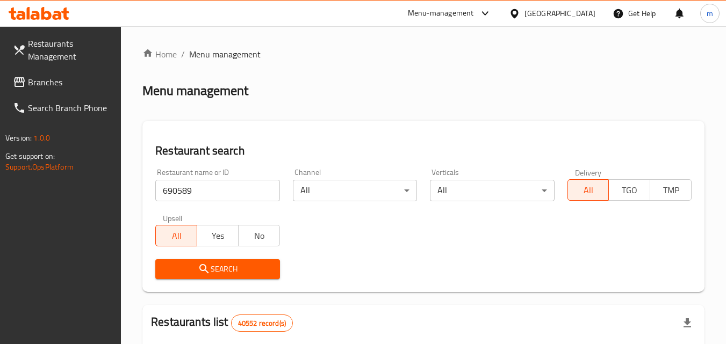
click at [225, 269] on span "Search" at bounding box center [217, 269] width 107 height 13
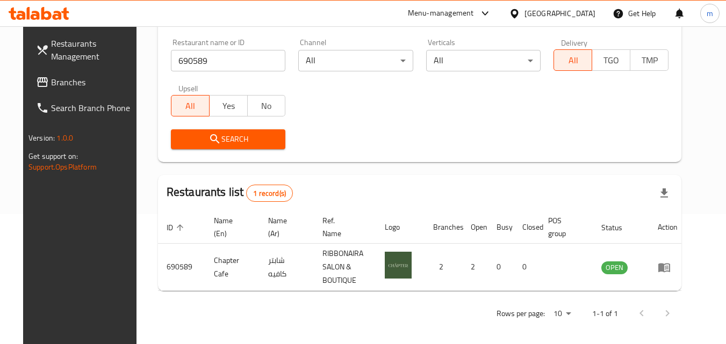
scroll to position [135, 0]
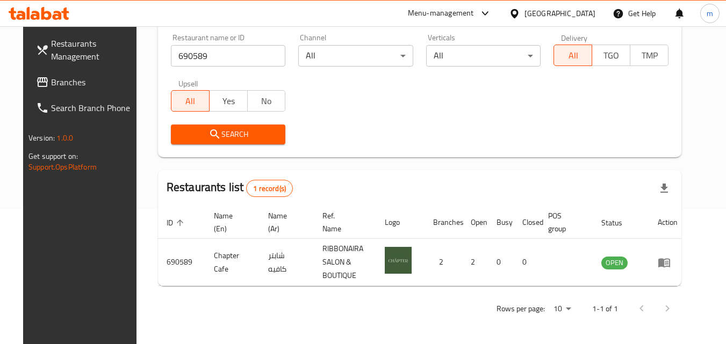
click at [533, 15] on div "[GEOGRAPHIC_DATA]" at bounding box center [560, 14] width 71 height 12
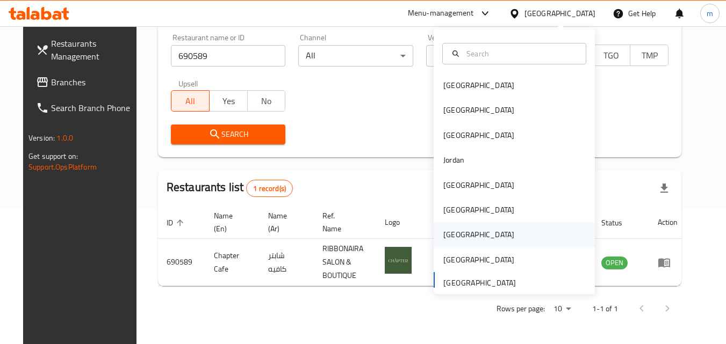
click at [456, 241] on div "[GEOGRAPHIC_DATA]" at bounding box center [479, 234] width 88 height 25
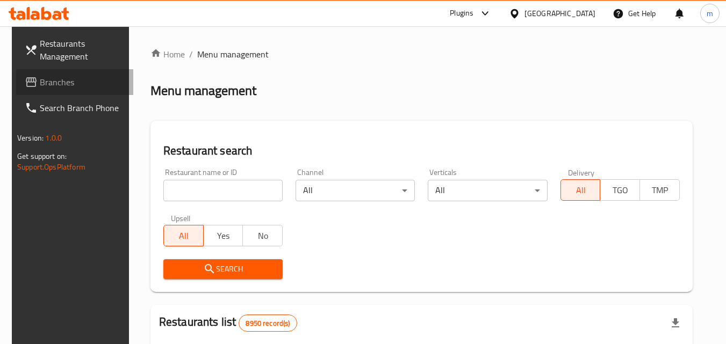
click at [63, 78] on span "Branches" at bounding box center [82, 82] width 85 height 13
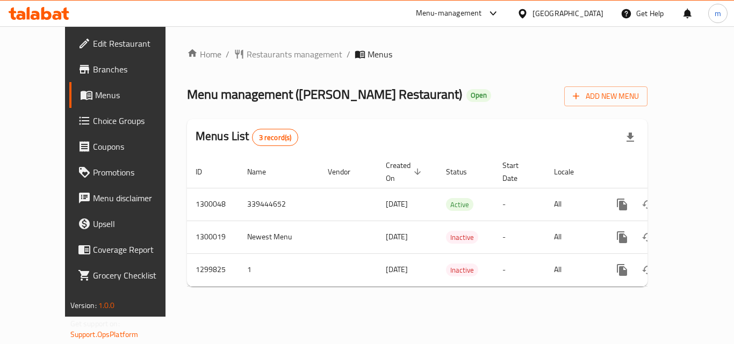
click at [591, 11] on div "[GEOGRAPHIC_DATA]" at bounding box center [568, 14] width 71 height 12
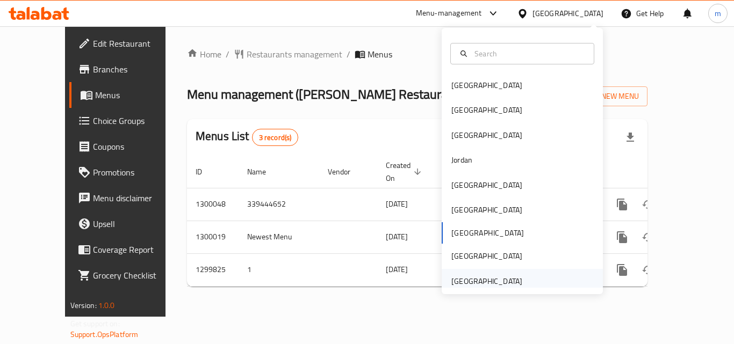
click at [459, 276] on div "[GEOGRAPHIC_DATA]" at bounding box center [486, 282] width 71 height 12
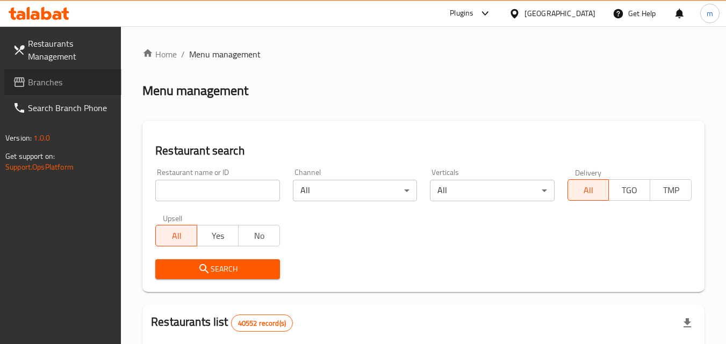
click at [59, 78] on span "Branches" at bounding box center [70, 82] width 85 height 13
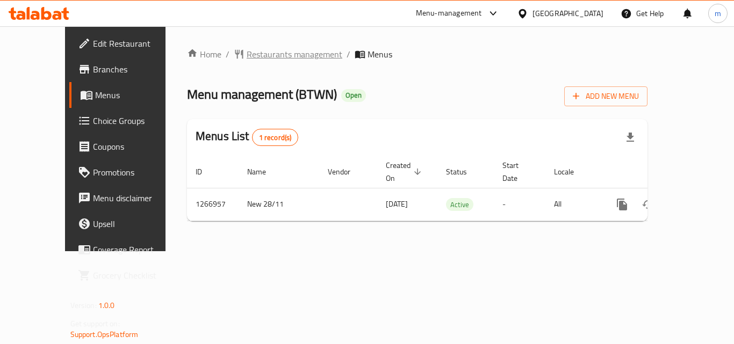
click at [247, 52] on span "Restaurants management" at bounding box center [295, 54] width 96 height 13
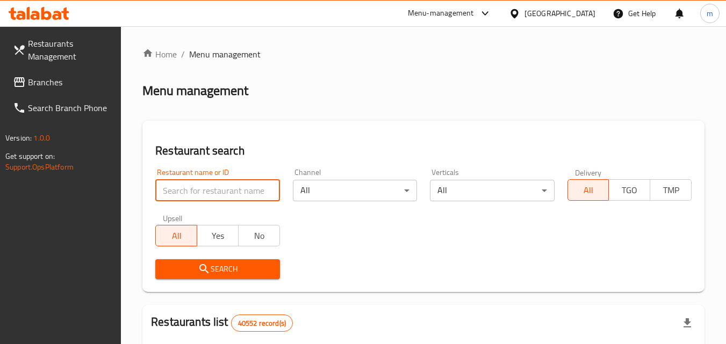
click at [238, 184] on input "search" at bounding box center [217, 190] width 124 height 21
paste input "687524"
type input "687524"
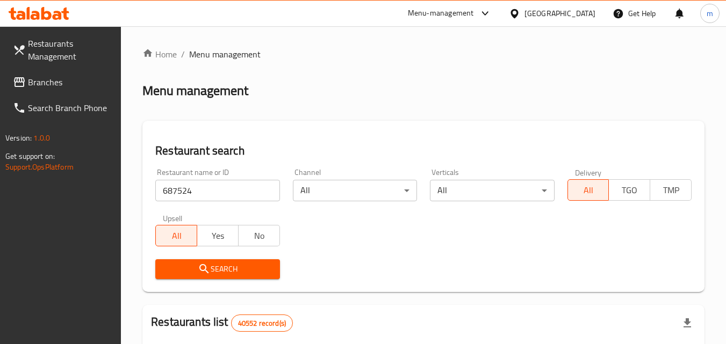
click at [196, 276] on button "Search" at bounding box center [217, 270] width 124 height 20
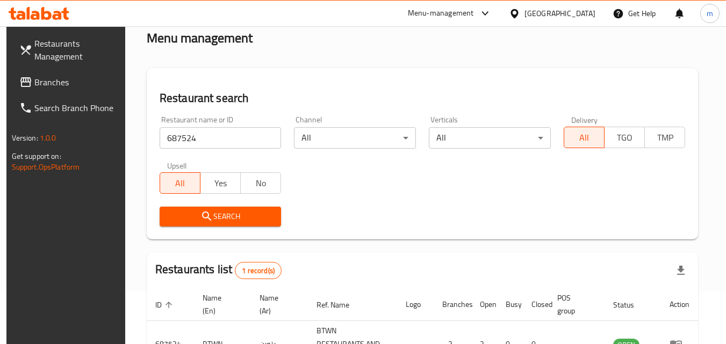
scroll to position [135, 0]
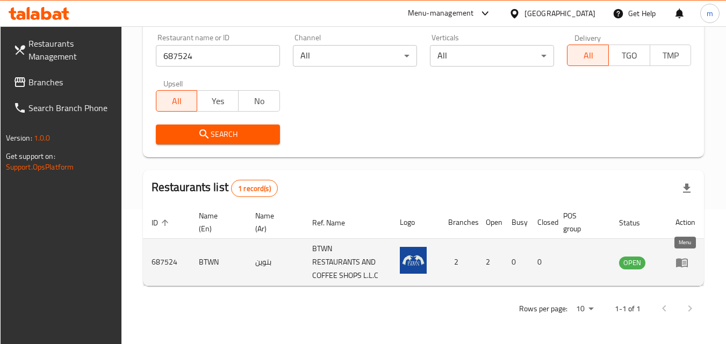
click at [685, 261] on icon "enhanced table" at bounding box center [682, 262] width 13 height 13
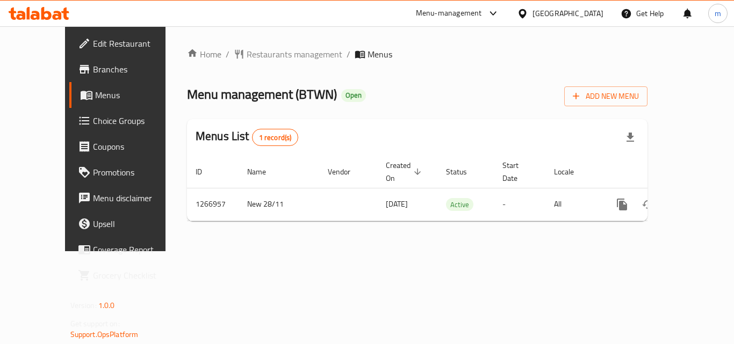
click at [537, 15] on div "[GEOGRAPHIC_DATA]" at bounding box center [568, 14] width 71 height 12
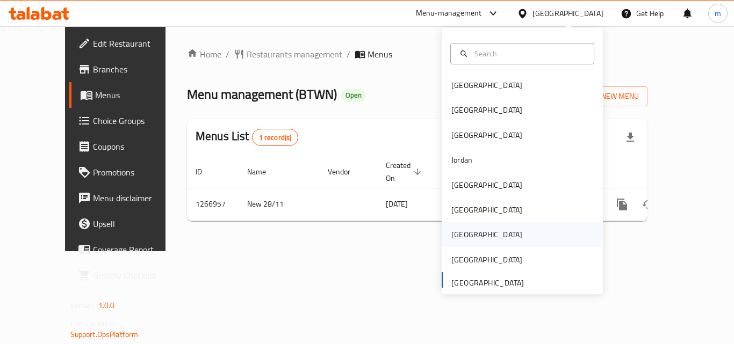
click at [452, 239] on div "[GEOGRAPHIC_DATA]" at bounding box center [486, 235] width 71 height 12
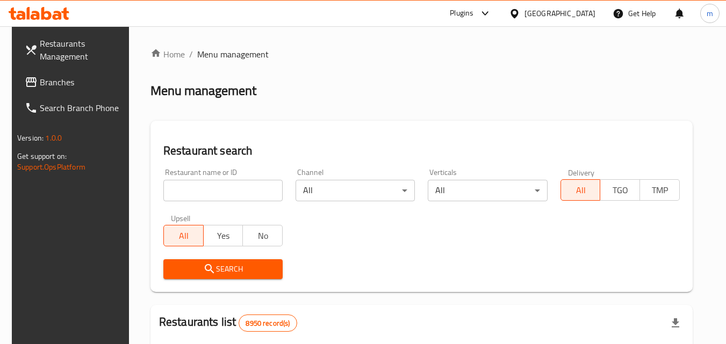
click at [41, 87] on span "Branches" at bounding box center [82, 82] width 85 height 13
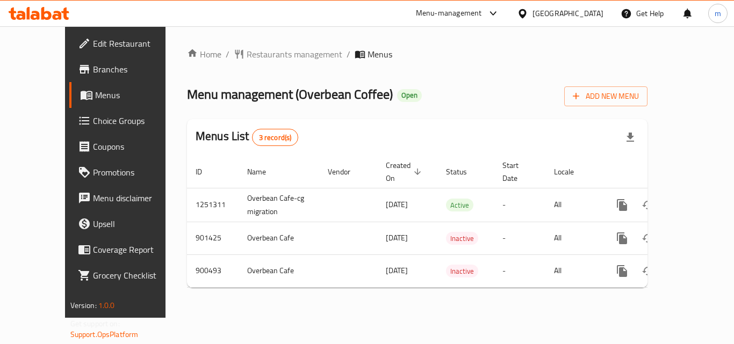
click at [587, 12] on div "[GEOGRAPHIC_DATA]" at bounding box center [568, 14] width 71 height 12
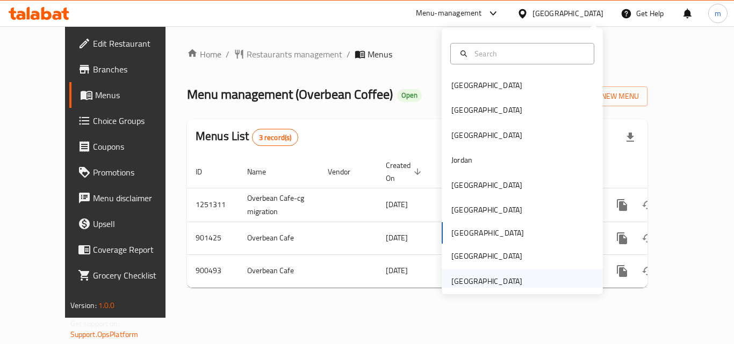
click at [469, 280] on div "[GEOGRAPHIC_DATA]" at bounding box center [486, 282] width 71 height 12
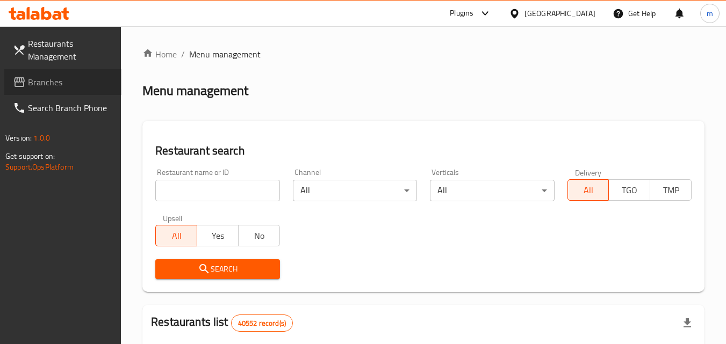
click at [56, 84] on span "Branches" at bounding box center [70, 82] width 85 height 13
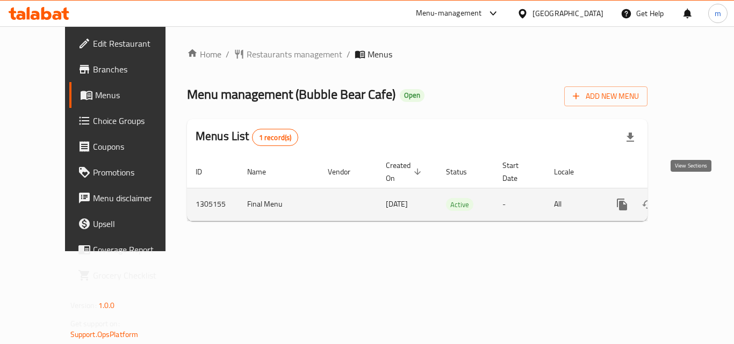
click at [693, 198] on icon "enhanced table" at bounding box center [699, 204] width 13 height 13
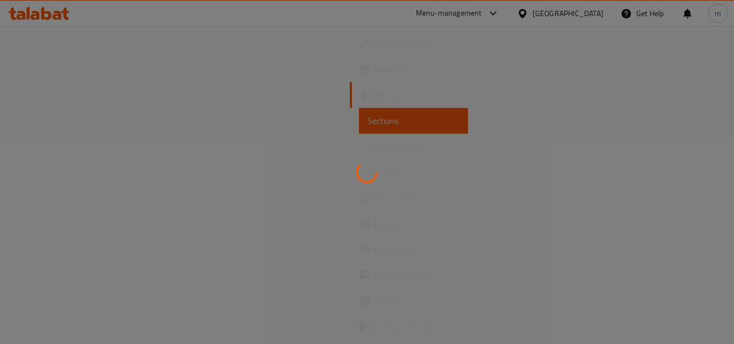
click at [34, 91] on div at bounding box center [367, 172] width 734 height 344
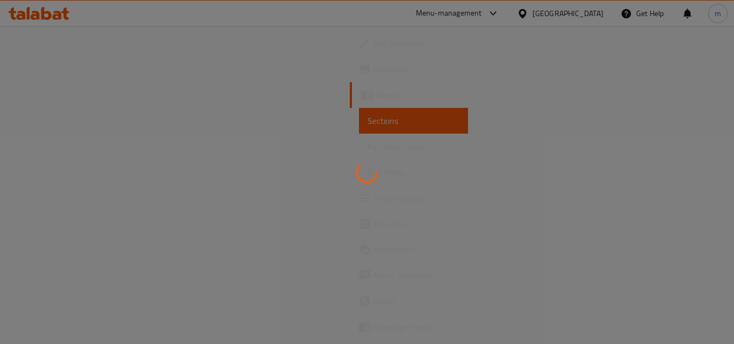
click at [34, 91] on div at bounding box center [367, 172] width 734 height 344
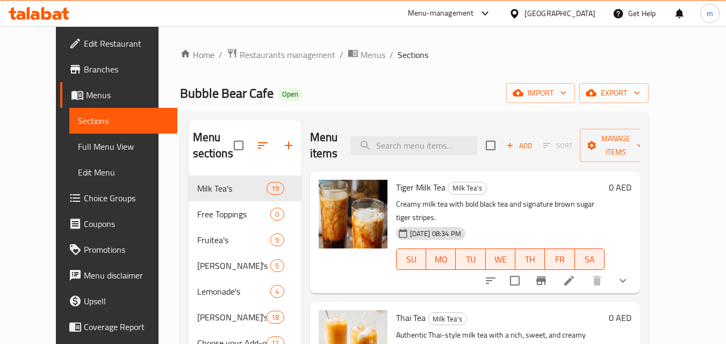
click at [64, 102] on link "Menus" at bounding box center [118, 95] width 117 height 26
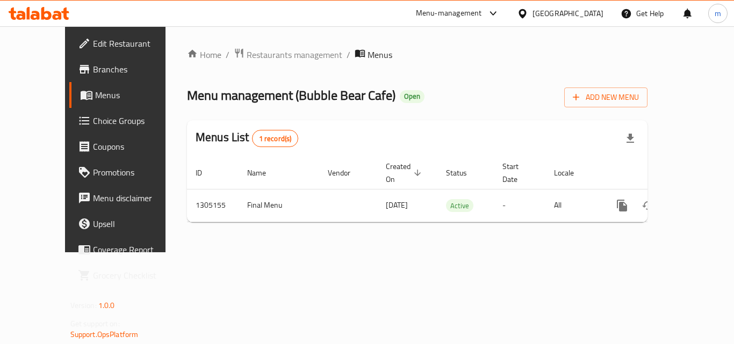
click at [556, 13] on div "United Arab Emirates" at bounding box center [568, 14] width 71 height 12
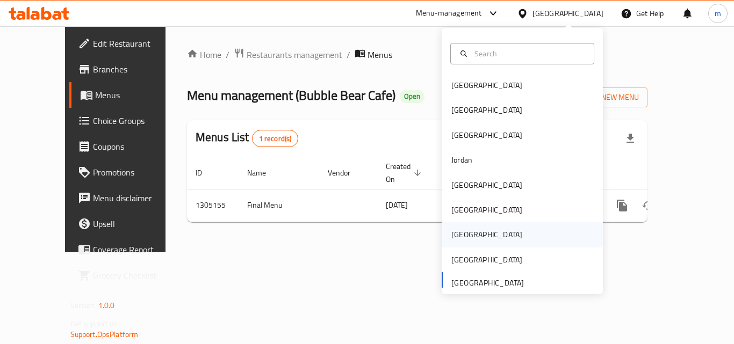
click at [451, 235] on div "[GEOGRAPHIC_DATA]" at bounding box center [486, 235] width 71 height 12
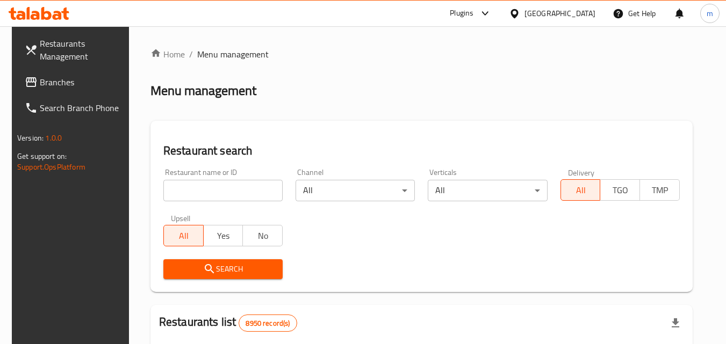
click at [52, 76] on span "Branches" at bounding box center [82, 82] width 85 height 13
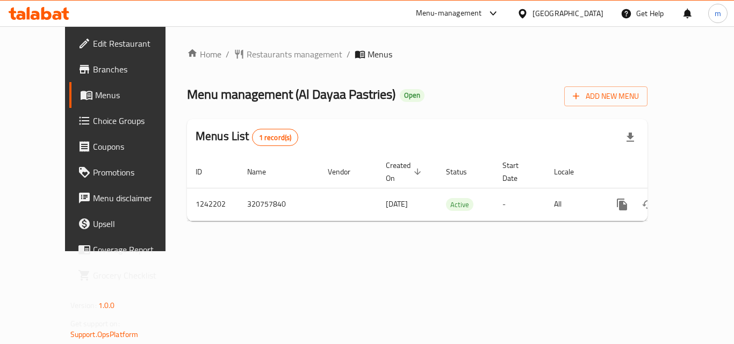
click at [93, 125] on span "Choice Groups" at bounding box center [136, 120] width 86 height 13
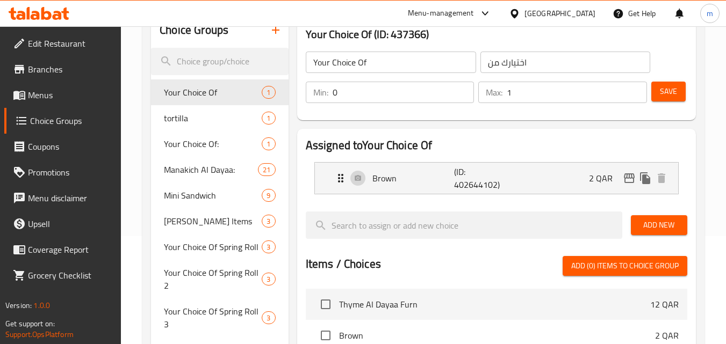
scroll to position [172, 0]
